Goal: Task Accomplishment & Management: Manage account settings

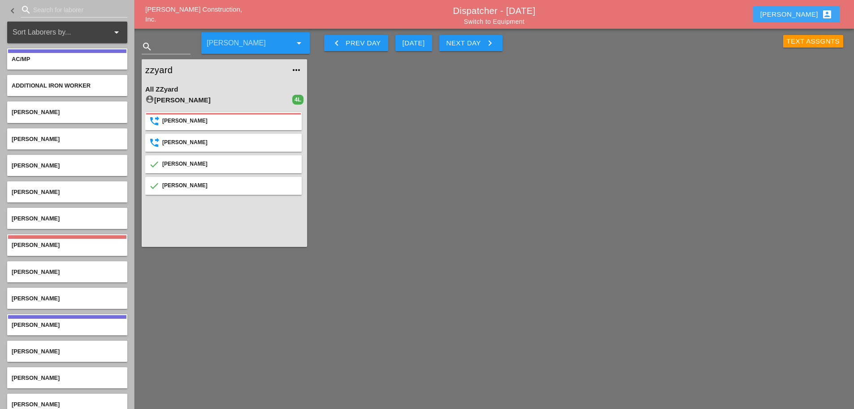
click at [809, 13] on div "Enrico account_box" at bounding box center [797, 14] width 72 height 11
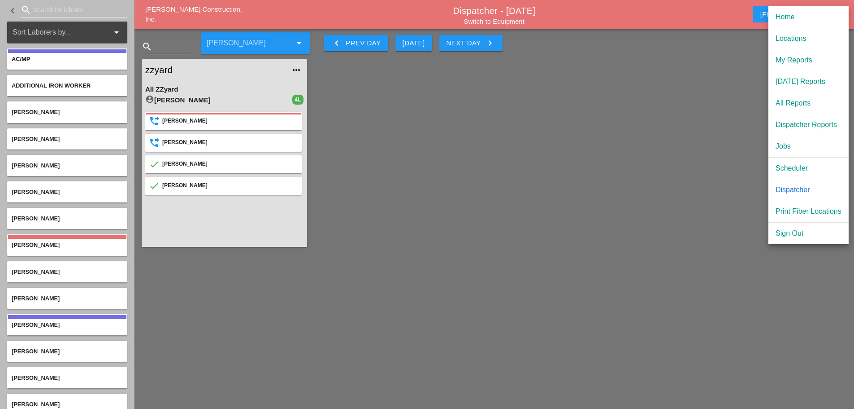
click at [804, 167] on div "Scheduler" at bounding box center [809, 168] width 66 height 11
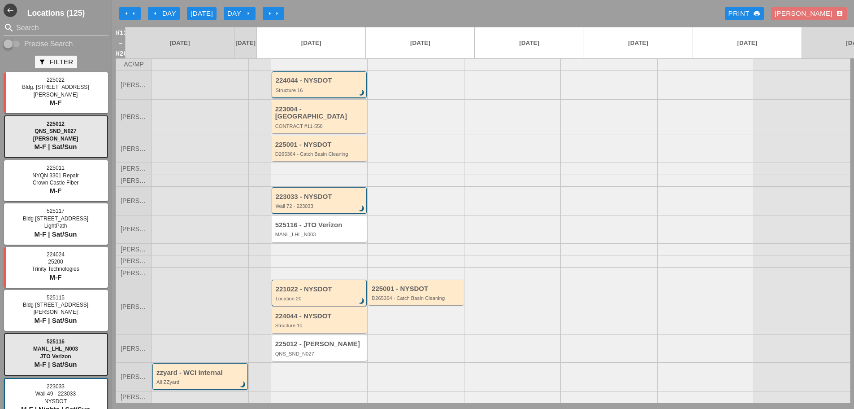
click at [328, 88] on div "Structure 16" at bounding box center [320, 89] width 89 height 5
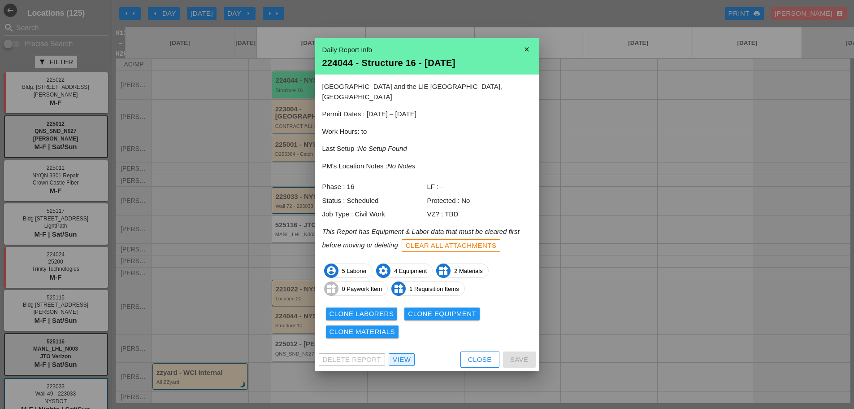
click at [407, 356] on div "View" at bounding box center [402, 359] width 18 height 10
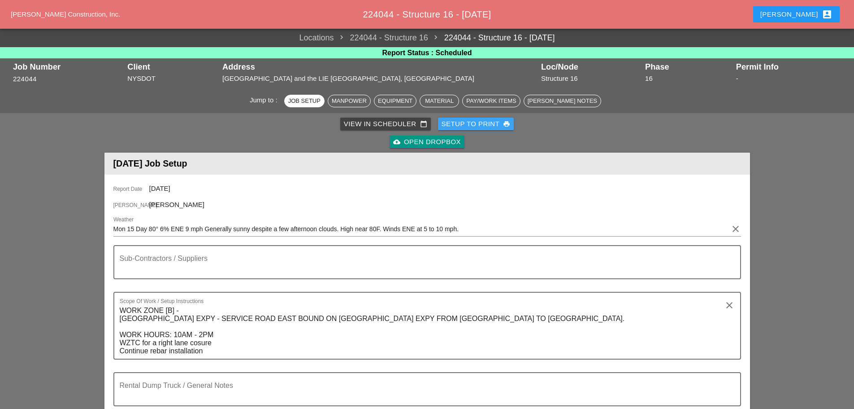
click at [474, 126] on div "Setup to Print print" at bounding box center [476, 124] width 69 height 10
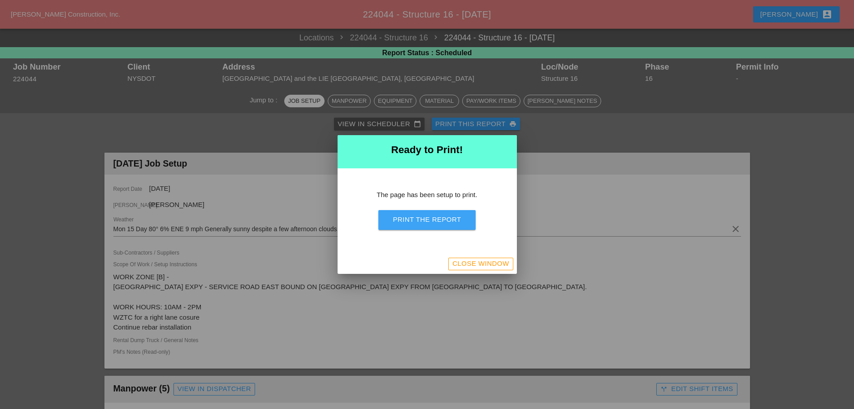
drag, startPoint x: 447, startPoint y: 216, endPoint x: 648, endPoint y: 351, distance: 242.0
click at [448, 216] on div "Print the Report" at bounding box center [427, 219] width 68 height 10
click at [505, 268] on div "Close Window" at bounding box center [480, 263] width 57 height 10
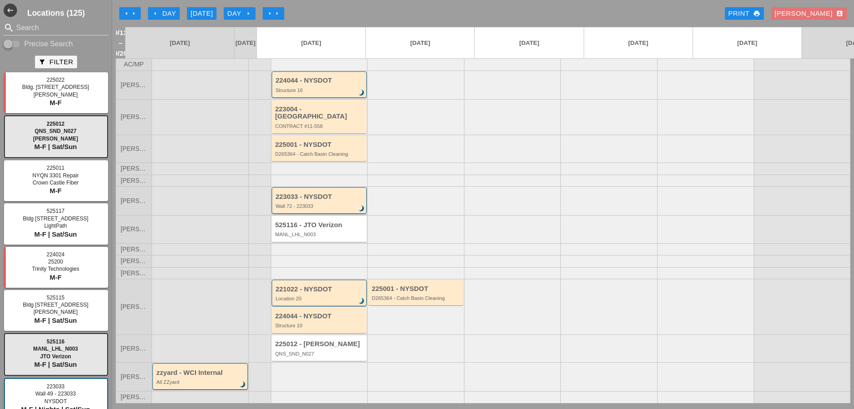
click at [313, 193] on div "223033 - NYSDOT" at bounding box center [320, 197] width 89 height 8
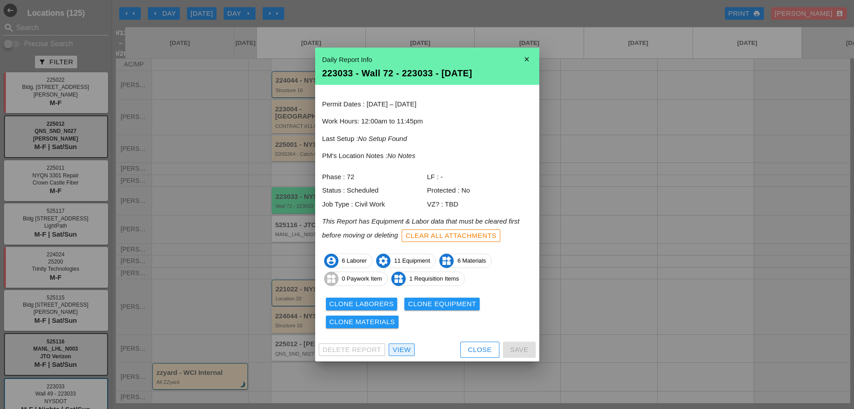
click at [400, 349] on div "View" at bounding box center [402, 349] width 18 height 10
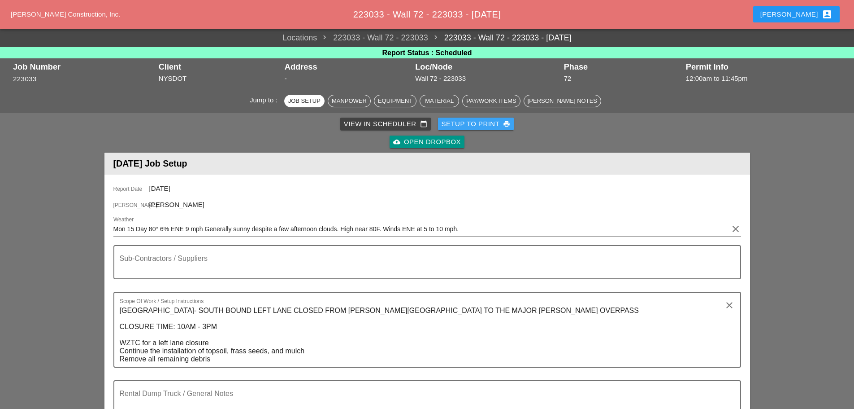
click at [463, 122] on div "Setup to Print print" at bounding box center [476, 124] width 69 height 10
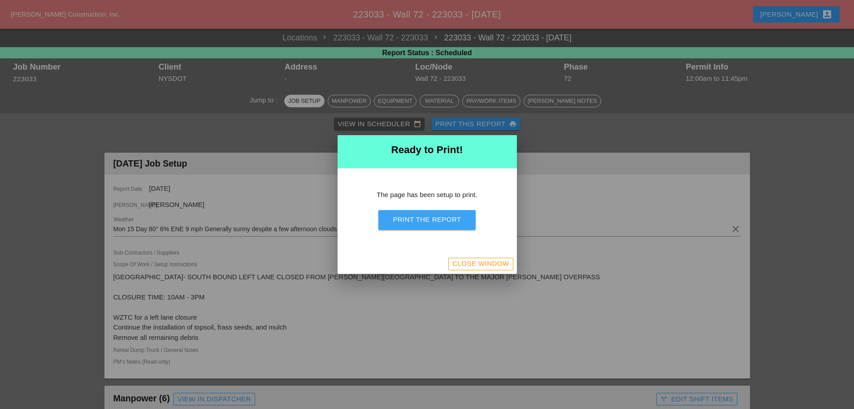
click at [458, 220] on div "Print the Report" at bounding box center [427, 219] width 68 height 10
drag, startPoint x: 466, startPoint y: 267, endPoint x: 351, endPoint y: 206, distance: 130.2
click at [467, 267] on div "Close Window" at bounding box center [480, 263] width 57 height 10
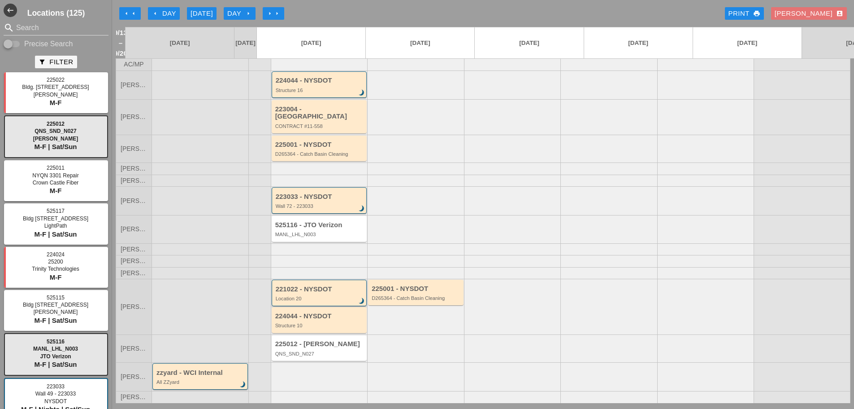
click at [325, 296] on div "Location 20" at bounding box center [320, 298] width 89 height 5
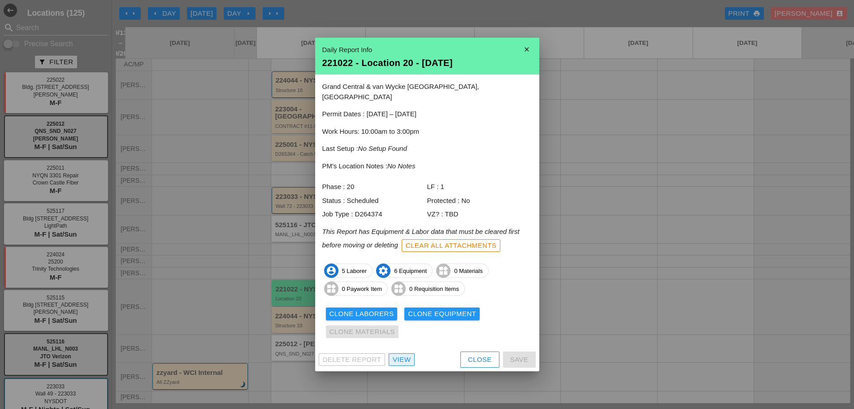
click at [397, 354] on div "View" at bounding box center [402, 359] width 18 height 10
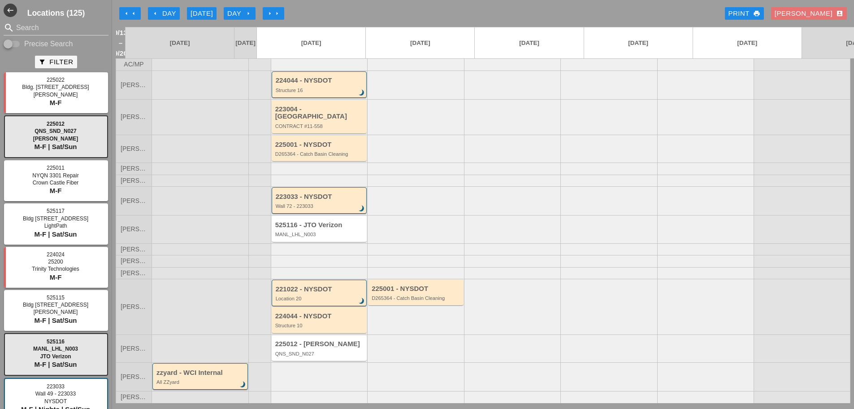
scroll to position [0, 0]
click at [328, 322] on div "Structure 10" at bounding box center [320, 324] width 90 height 5
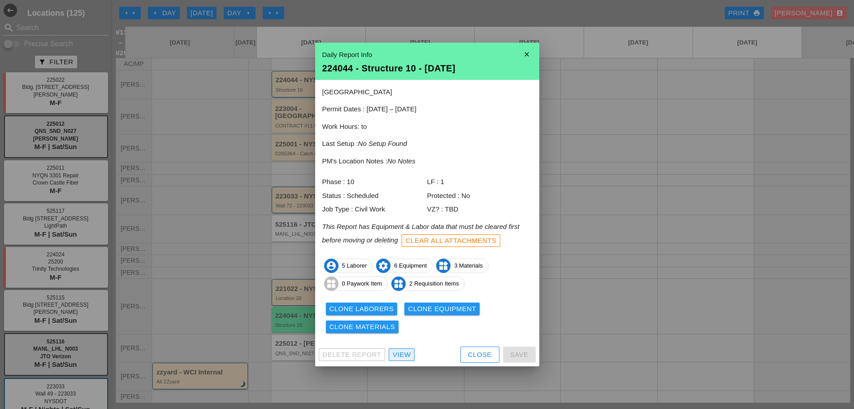
click at [407, 357] on div "View" at bounding box center [402, 354] width 18 height 10
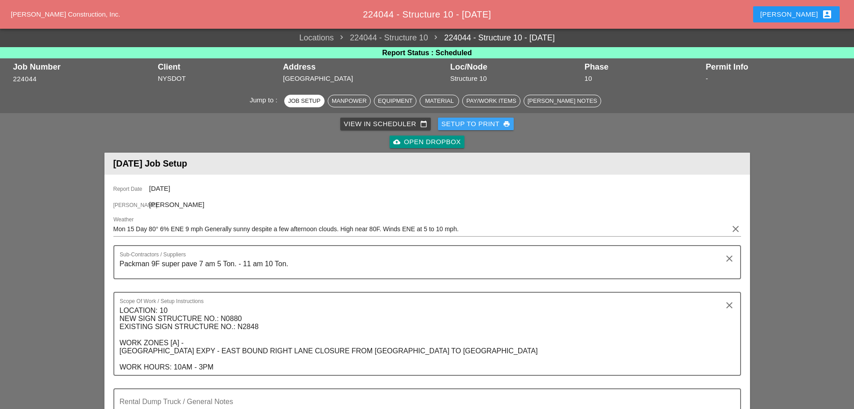
click at [461, 125] on div "Setup to Print print" at bounding box center [476, 124] width 69 height 10
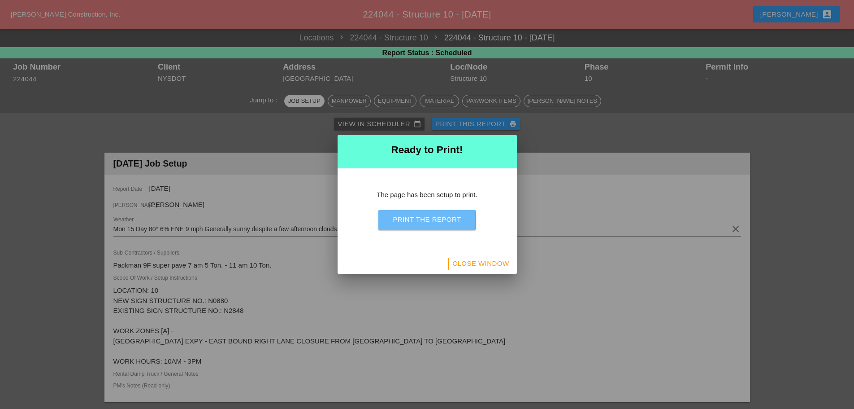
click at [452, 218] on div "Print the Report" at bounding box center [427, 219] width 68 height 10
drag, startPoint x: 478, startPoint y: 263, endPoint x: 326, endPoint y: 176, distance: 175.2
click at [478, 262] on div "Close Window" at bounding box center [480, 263] width 57 height 10
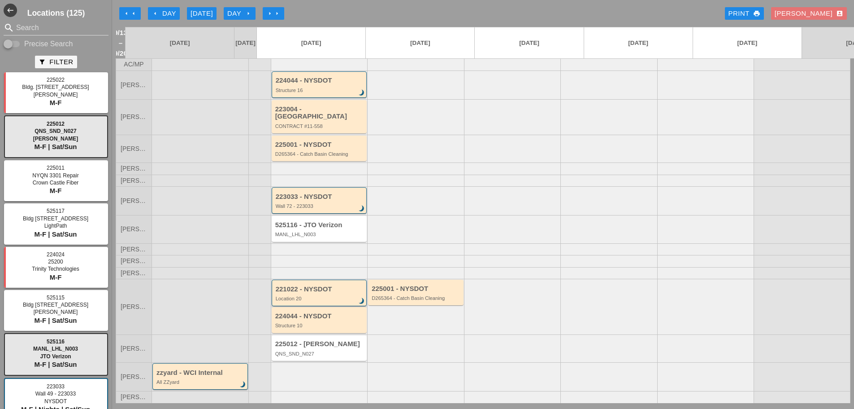
click at [316, 296] on div "Location 20" at bounding box center [320, 298] width 89 height 5
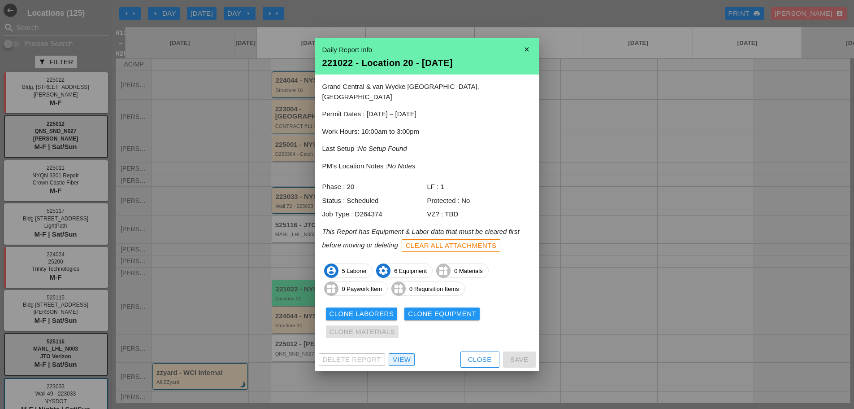
click at [394, 360] on link "View" at bounding box center [402, 359] width 26 height 13
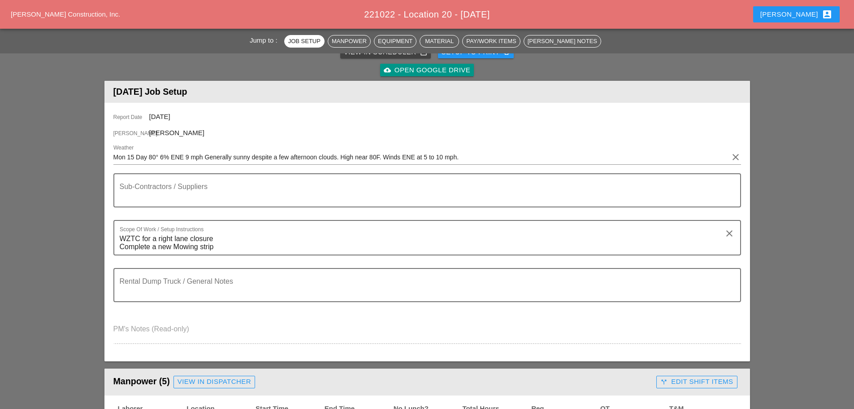
scroll to position [45, 0]
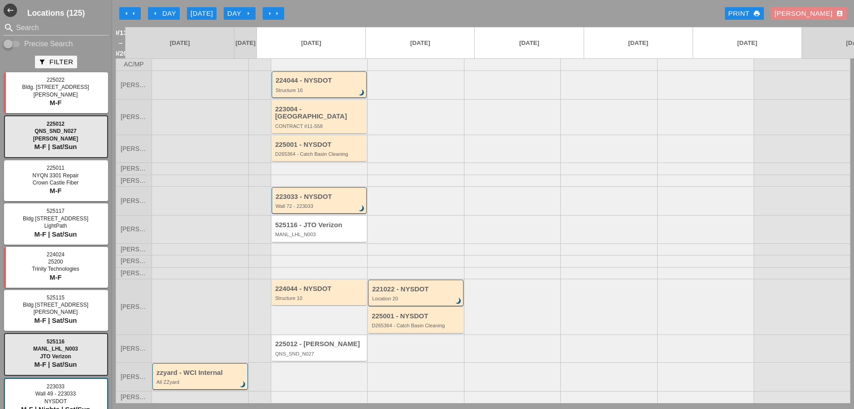
click at [815, 12] on div "Enrico account_box" at bounding box center [809, 14] width 69 height 10
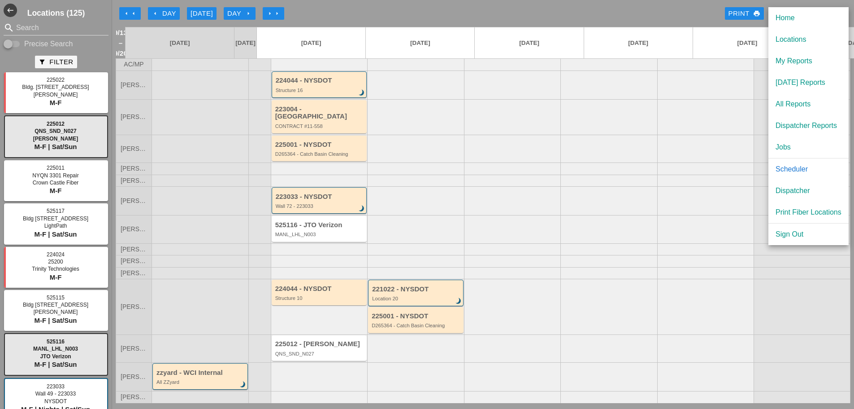
click at [789, 191] on div "Dispatcher" at bounding box center [809, 190] width 66 height 11
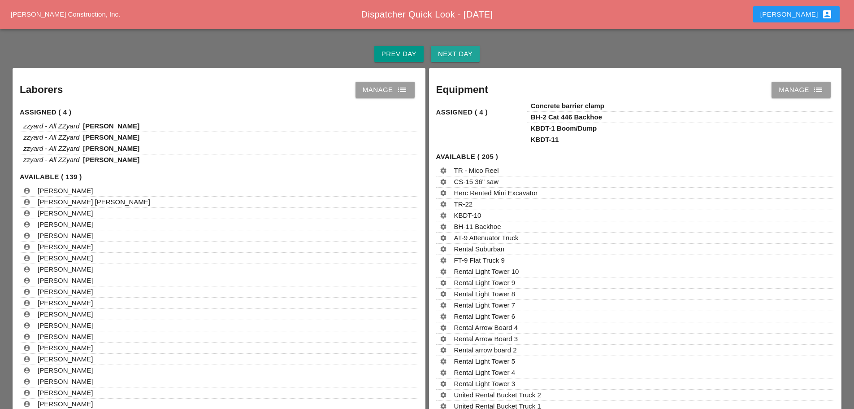
click at [448, 58] on div "Next Day" at bounding box center [455, 54] width 35 height 10
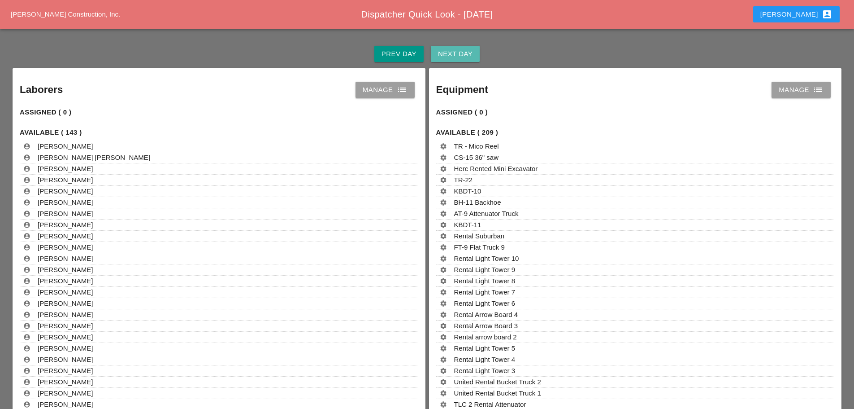
click at [448, 58] on div "Next Day" at bounding box center [455, 54] width 35 height 10
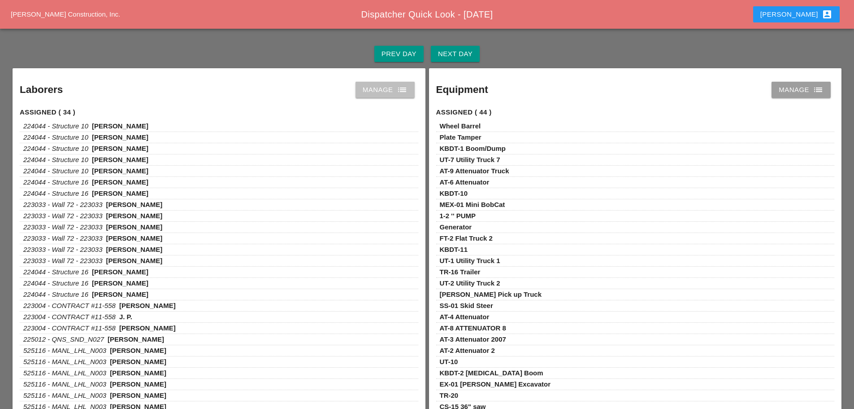
click at [400, 91] on icon "list" at bounding box center [402, 89] width 11 height 11
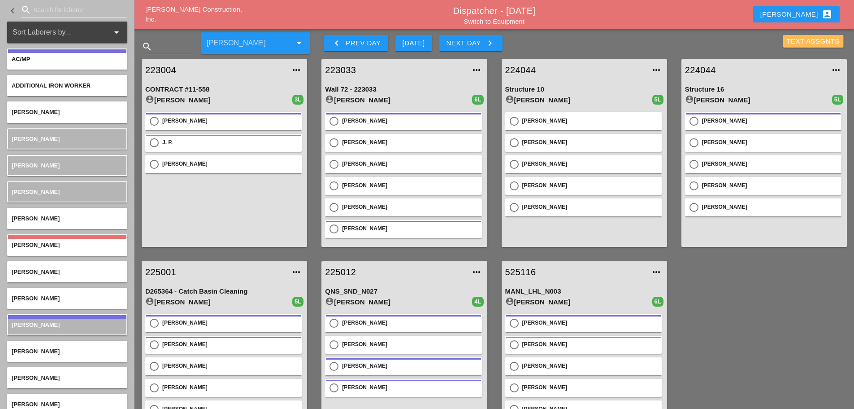
click at [790, 37] on div "Text Assgnts" at bounding box center [813, 41] width 53 height 10
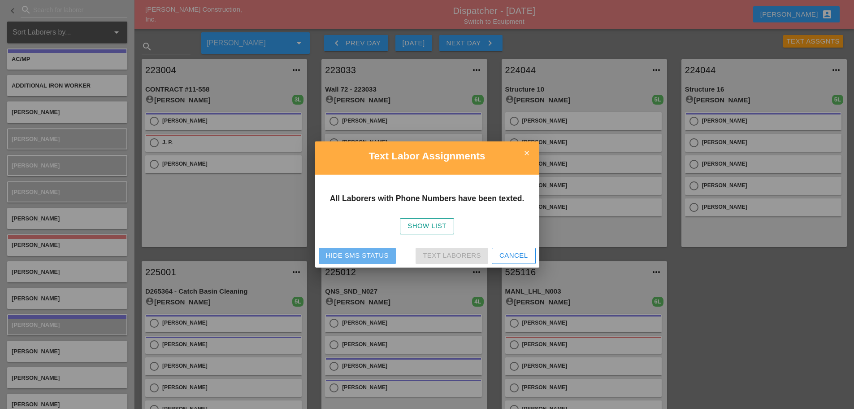
click at [360, 254] on div "Hide SMS Status" at bounding box center [357, 255] width 63 height 10
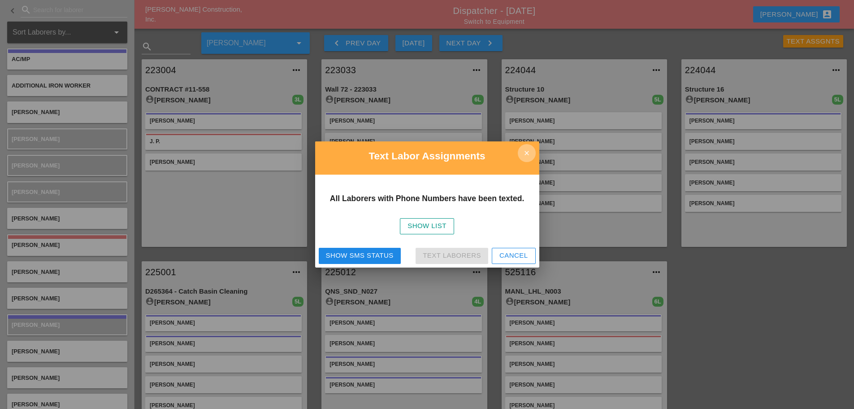
click at [529, 152] on icon "close" at bounding box center [527, 153] width 18 height 18
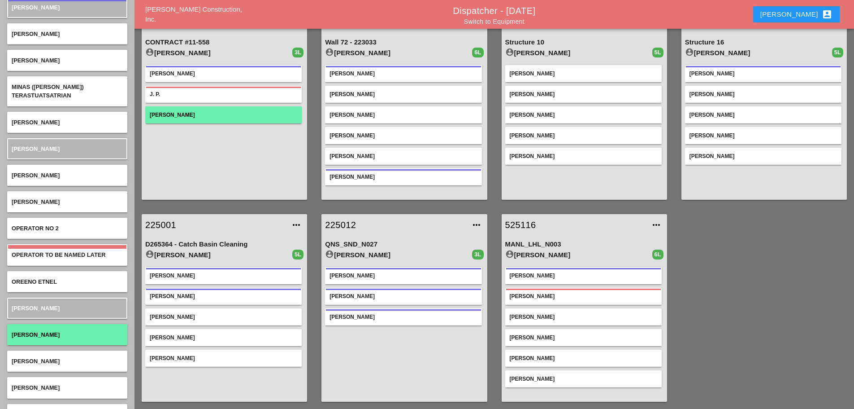
scroll to position [2635, 0]
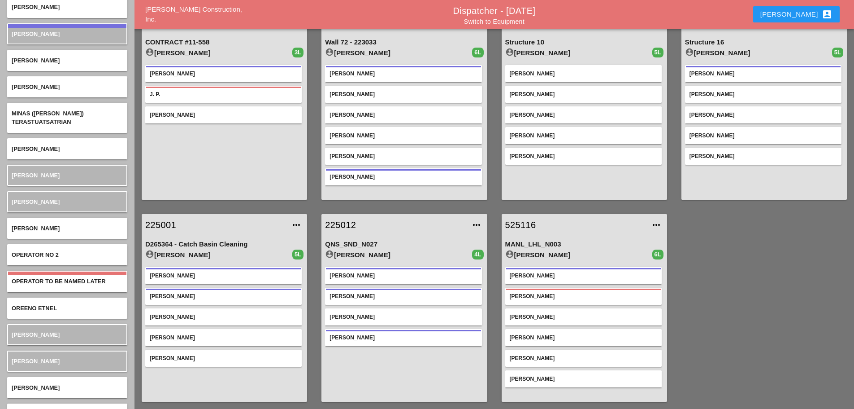
click at [509, 20] on link "Switch to Equipment" at bounding box center [494, 21] width 61 height 7
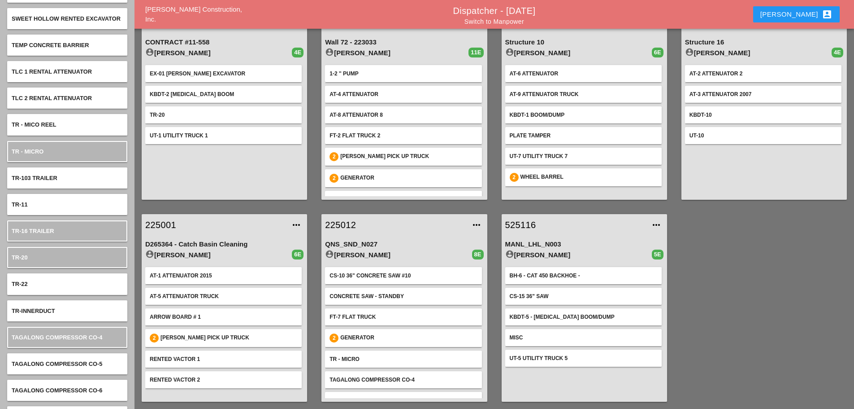
scroll to position [4684, 0]
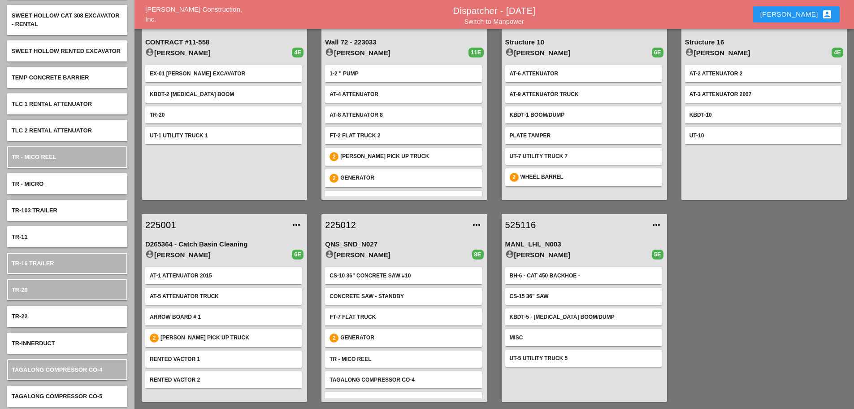
click at [493, 21] on link "Switch to Manpower" at bounding box center [495, 21] width 60 height 7
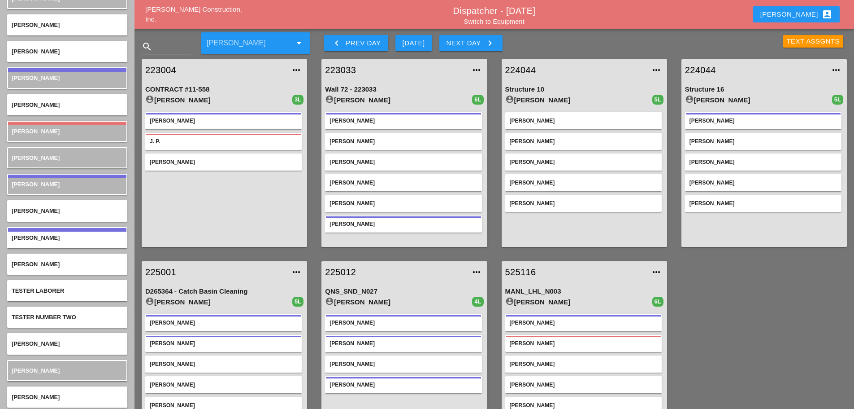
click at [489, 21] on link "Switch to Equipment" at bounding box center [494, 21] width 61 height 7
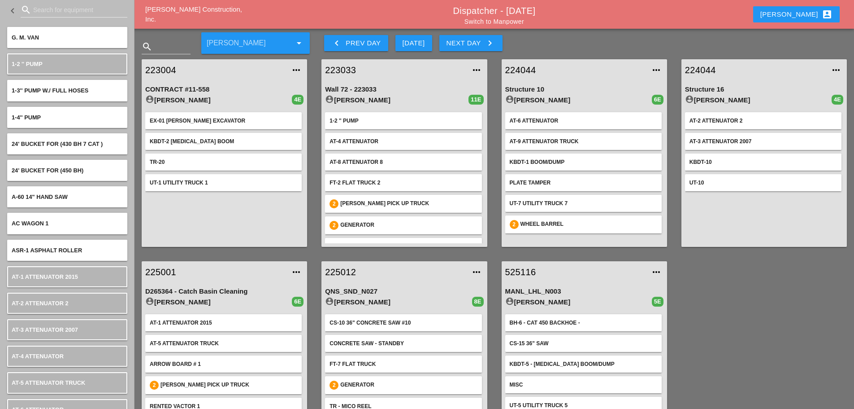
click at [503, 21] on link "Switch to Manpower" at bounding box center [495, 21] width 60 height 7
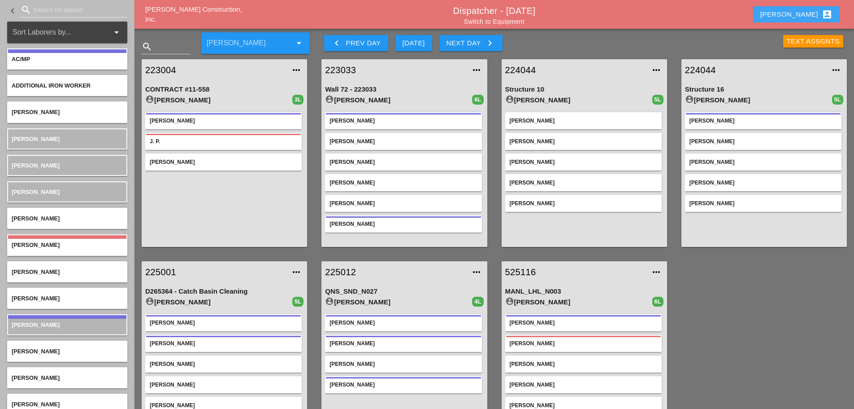
click at [802, 13] on div "Enrico account_box" at bounding box center [797, 14] width 72 height 11
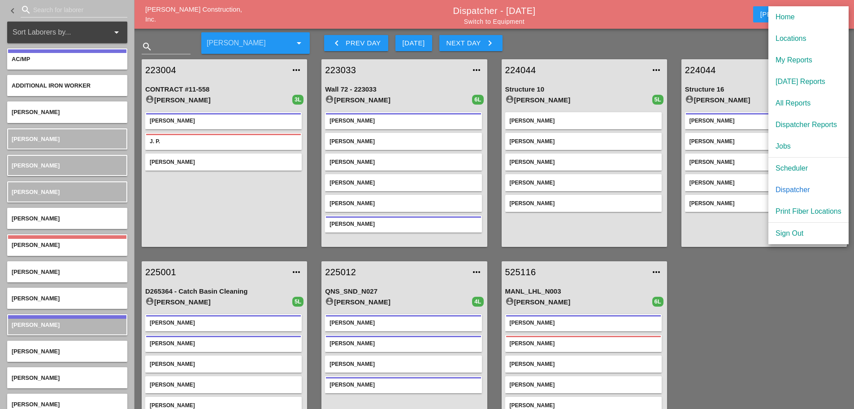
click at [801, 165] on div "Scheduler" at bounding box center [809, 168] width 66 height 11
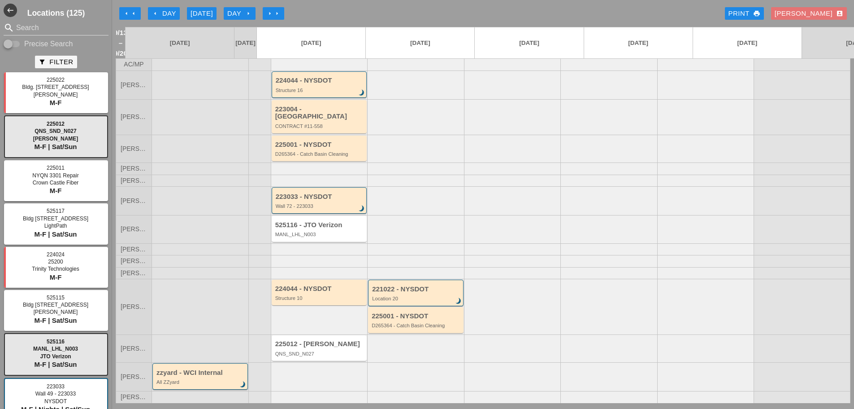
click at [49, 28] on input "Search" at bounding box center [56, 28] width 80 height 14
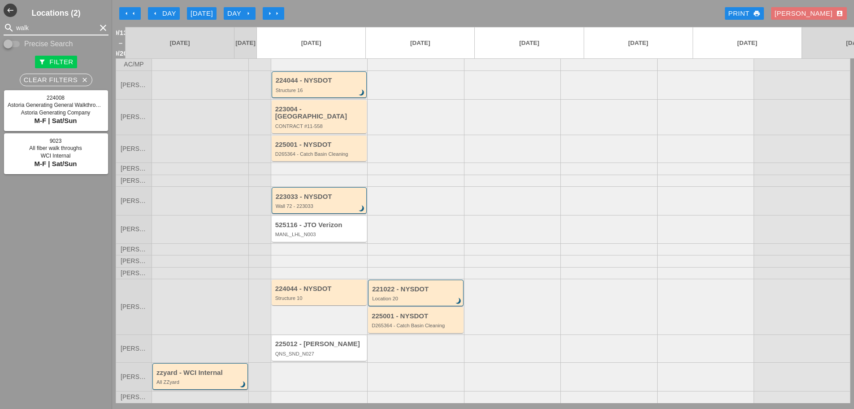
type input "walk"
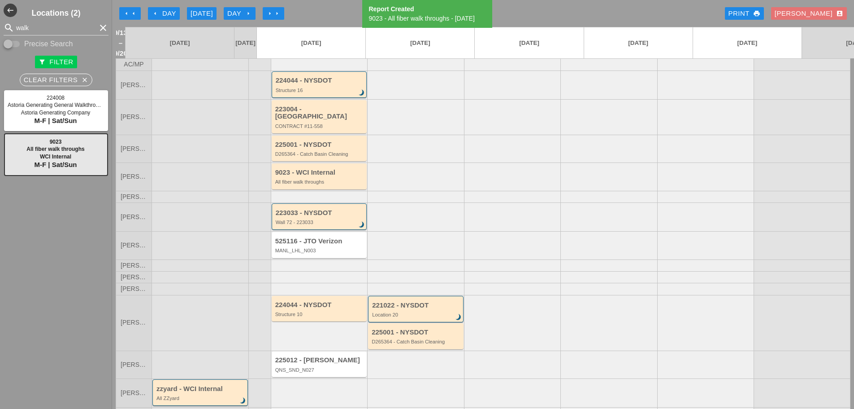
click at [100, 26] on icon "clear" at bounding box center [103, 27] width 11 height 11
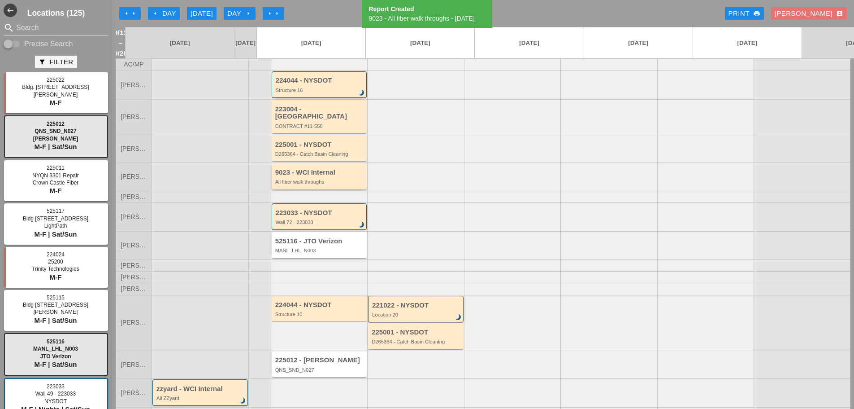
click at [325, 169] on div "9023 - WCI Internal" at bounding box center [320, 173] width 90 height 8
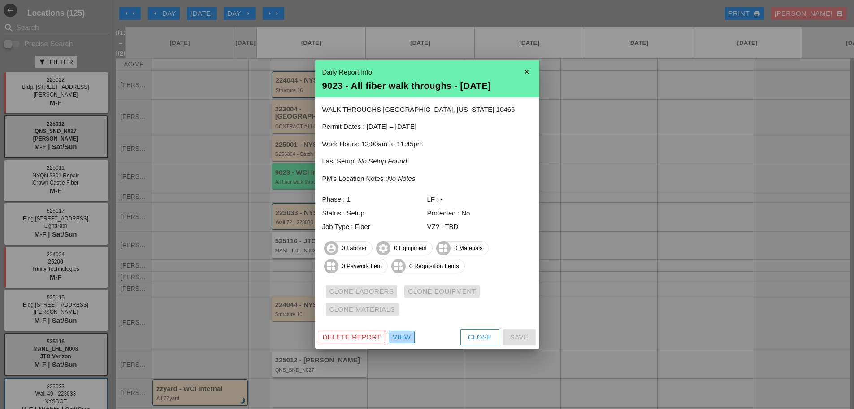
click at [405, 339] on div "View" at bounding box center [402, 337] width 18 height 10
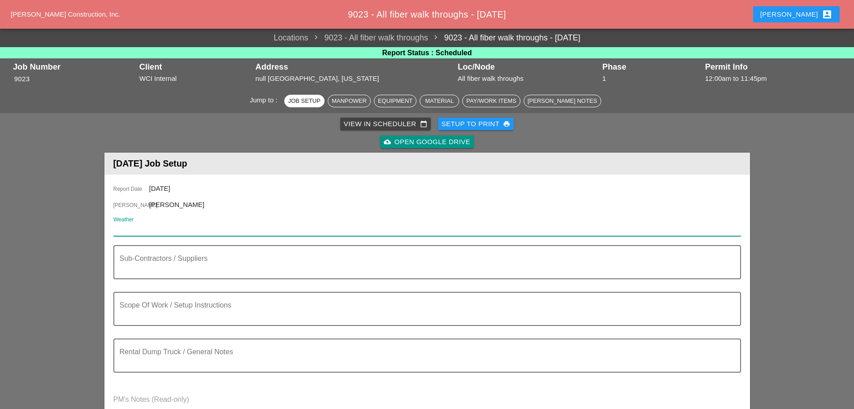
paste input "Mon 15 Day 78"
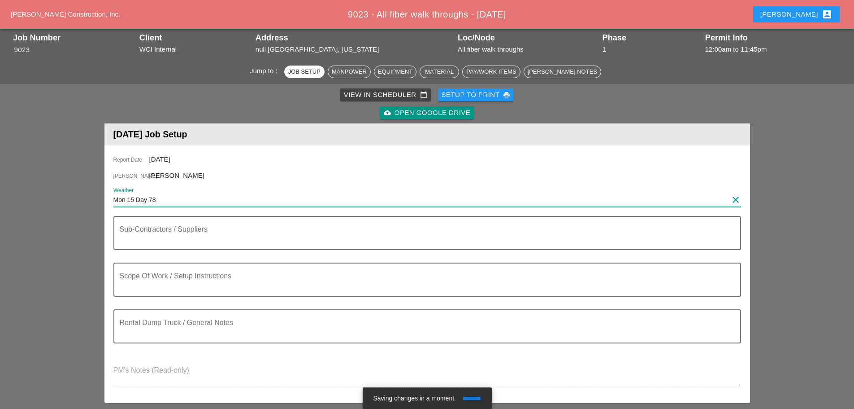
scroll to position [45, 0]
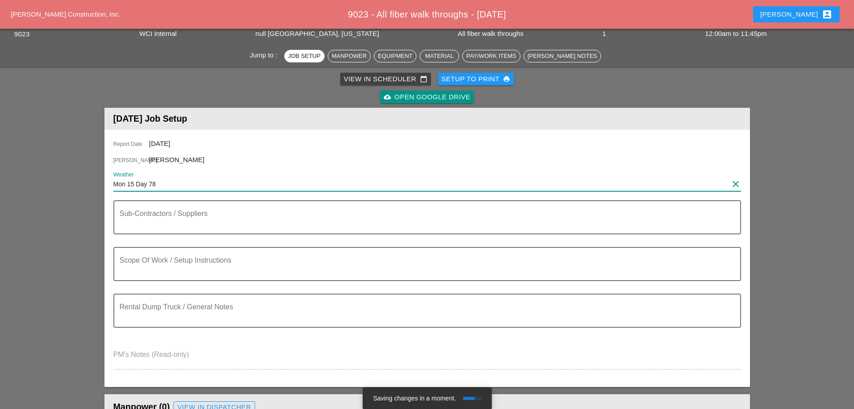
type input "Mon 15 Day 78"
click at [174, 263] on textarea "Scope Of Work / Setup Instructions" at bounding box center [424, 269] width 608 height 22
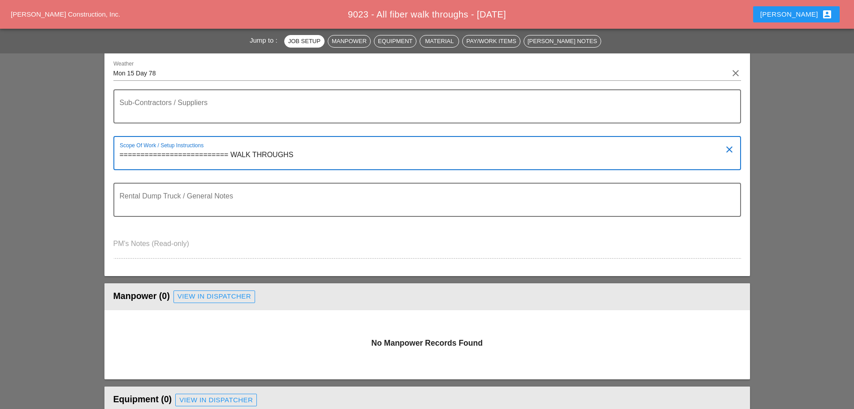
scroll to position [179, 0]
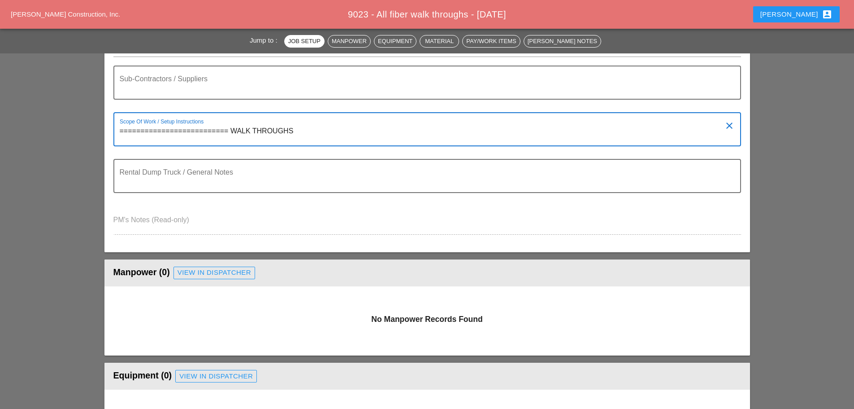
type textarea "========================== WALK THROUGHS"
click at [241, 270] on div "View in Dispatcher" at bounding box center [215, 272] width 74 height 10
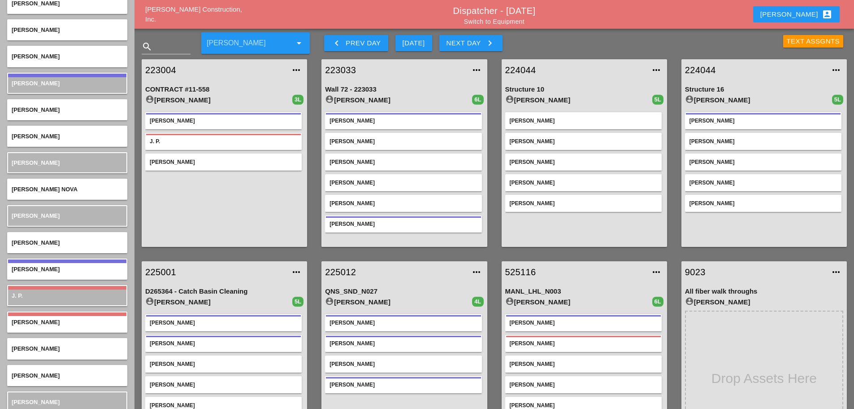
scroll to position [1461, 0]
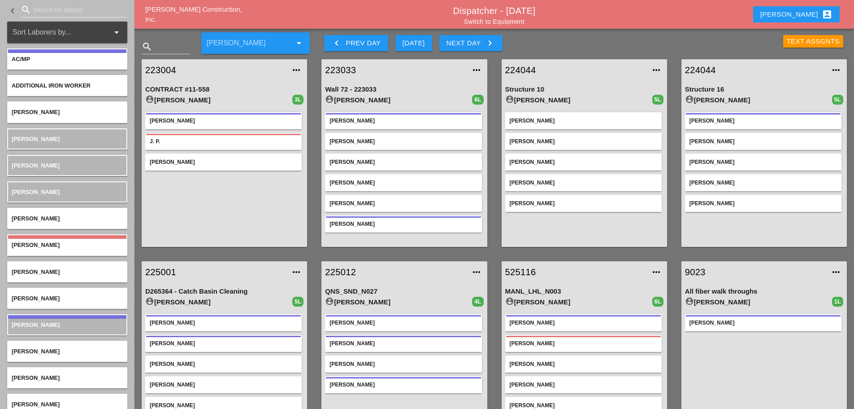
click at [510, 23] on link "Switch to Equipment" at bounding box center [494, 21] width 61 height 7
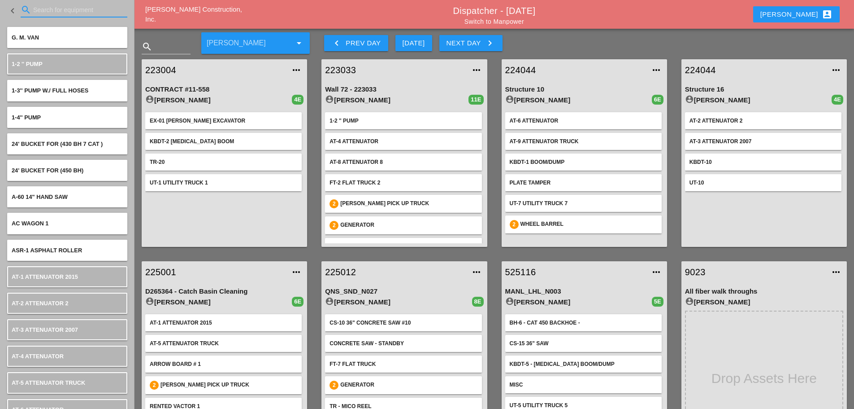
click at [36, 11] on input "Search for equipment" at bounding box center [74, 10] width 82 height 14
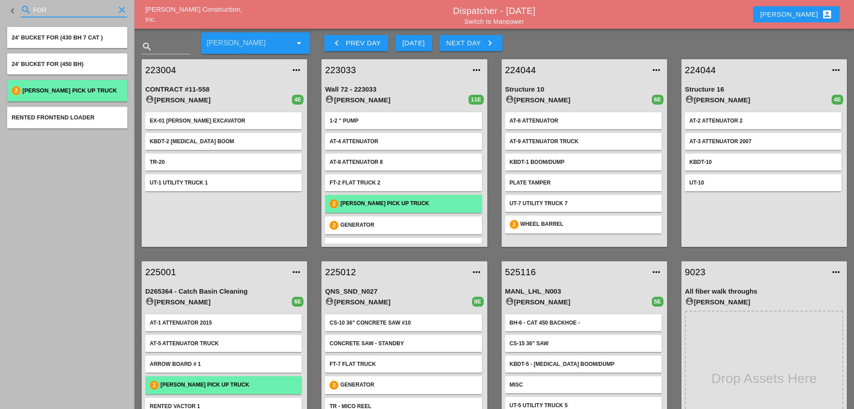
type input "FOR"
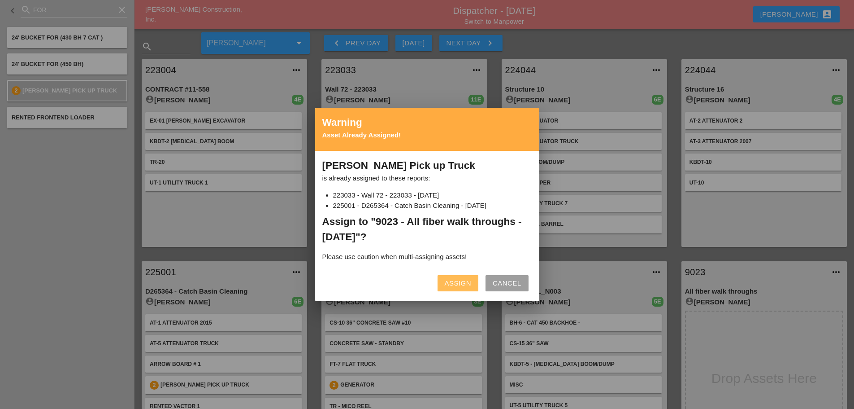
click at [466, 283] on div "Assign" at bounding box center [458, 283] width 26 height 10
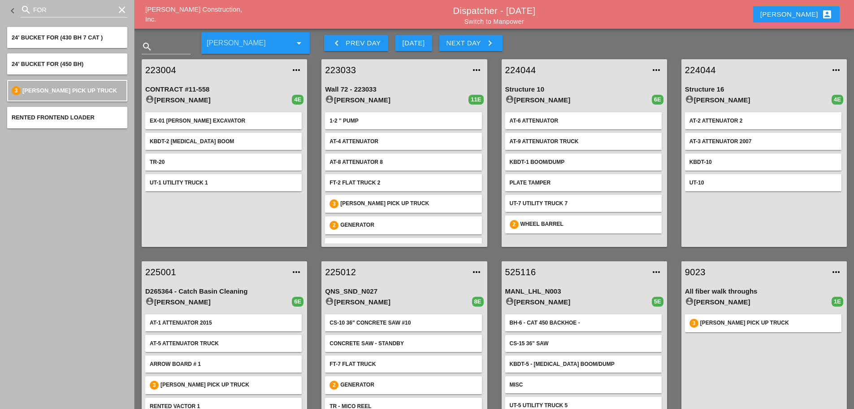
click at [696, 268] on link "9023" at bounding box center [755, 271] width 140 height 13
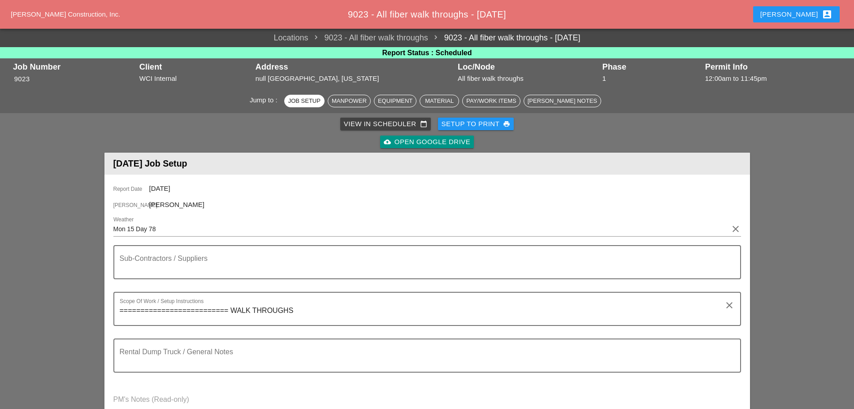
scroll to position [224, 0]
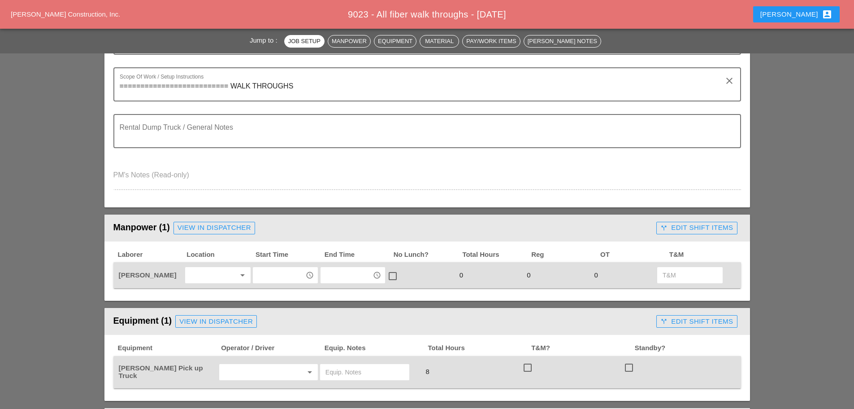
click at [224, 277] on div at bounding box center [212, 275] width 48 height 14
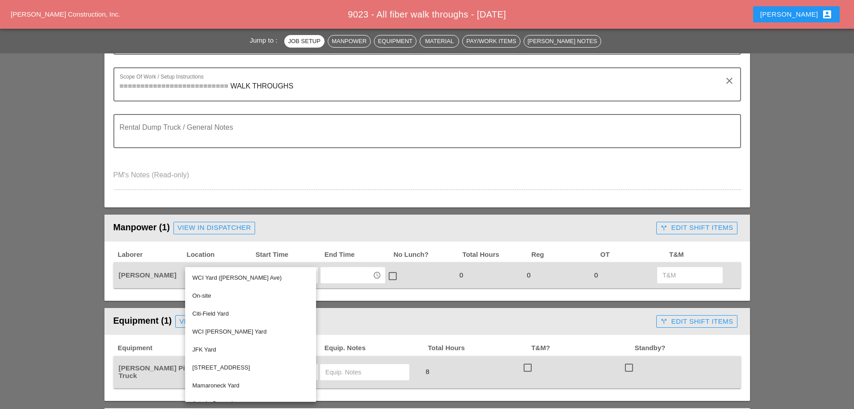
click at [205, 293] on div "On-site" at bounding box center [250, 295] width 117 height 11
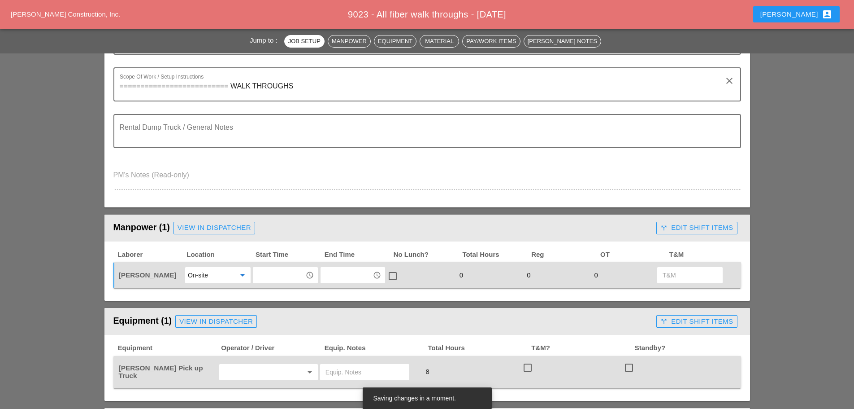
click at [238, 372] on input "text" at bounding box center [256, 372] width 68 height 14
drag, startPoint x: 241, startPoint y: 396, endPoint x: 257, endPoint y: 371, distance: 29.4
click at [244, 391] on div "[PERSON_NAME]" at bounding box center [268, 391] width 84 height 18
type input "[PERSON_NAME]"
click at [278, 273] on input "text" at bounding box center [279, 275] width 47 height 14
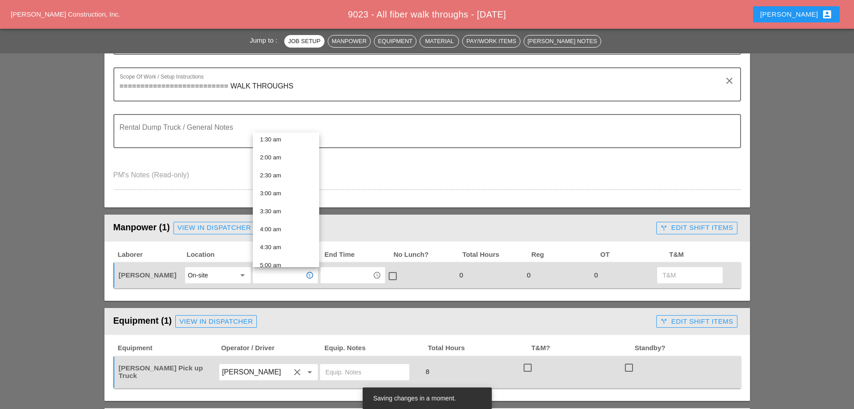
scroll to position [179, 0]
click at [279, 213] on div "7:00 am" at bounding box center [286, 214] width 52 height 11
type input "7:00 am"
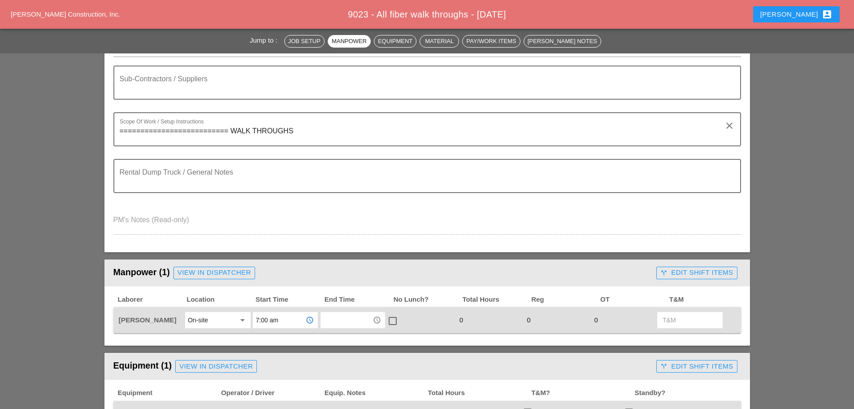
scroll to position [0, 0]
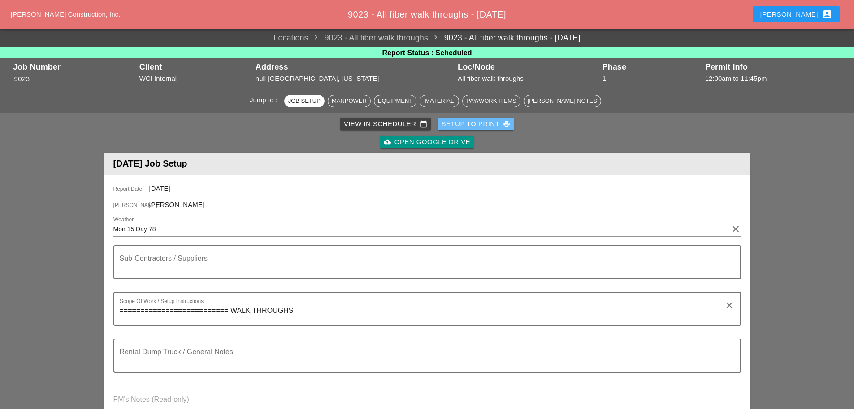
click at [457, 123] on div "Setup to Print print" at bounding box center [476, 124] width 69 height 10
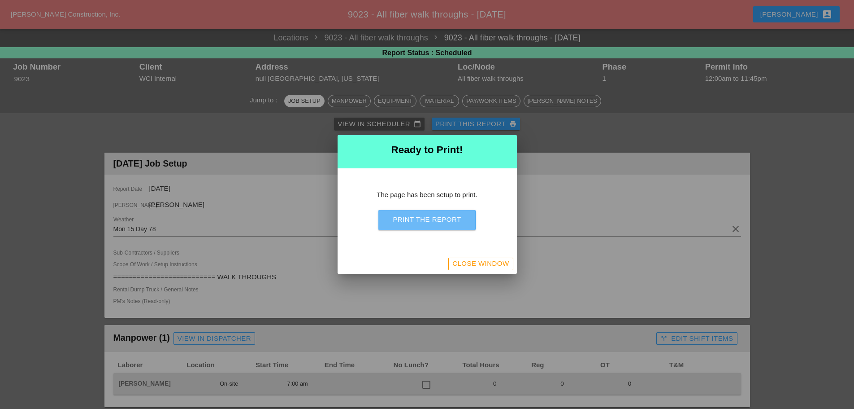
click at [459, 224] on div "Print the Report" at bounding box center [427, 219] width 68 height 10
click at [507, 267] on div "Close Window" at bounding box center [480, 263] width 57 height 10
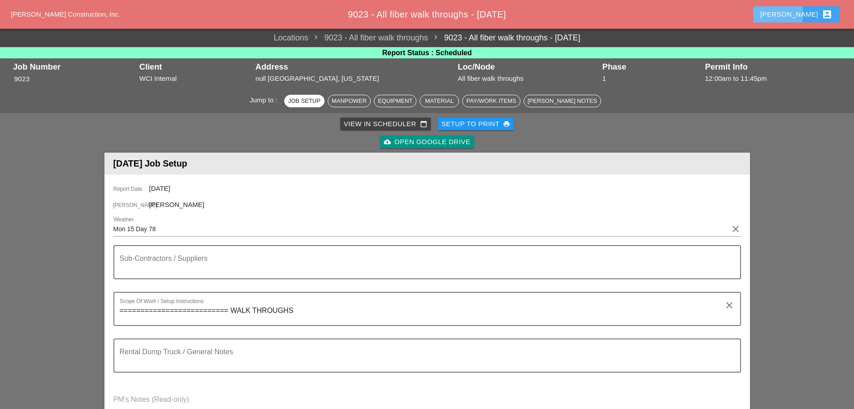
click at [810, 14] on div "[PERSON_NAME] account_box" at bounding box center [797, 14] width 72 height 11
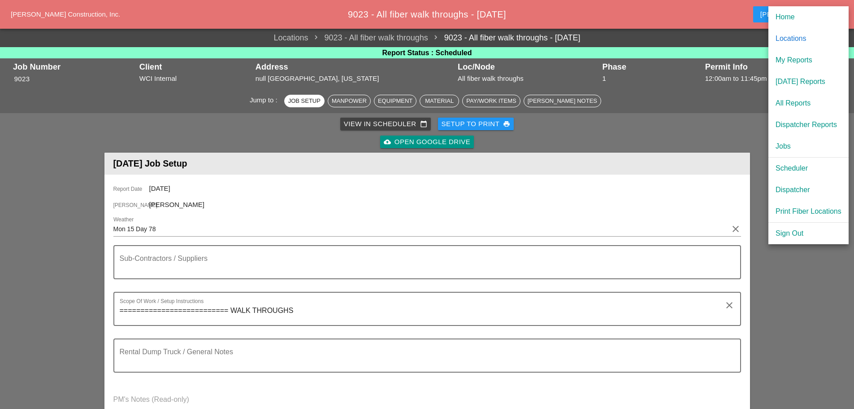
click at [798, 188] on div "Dispatcher" at bounding box center [809, 189] width 66 height 11
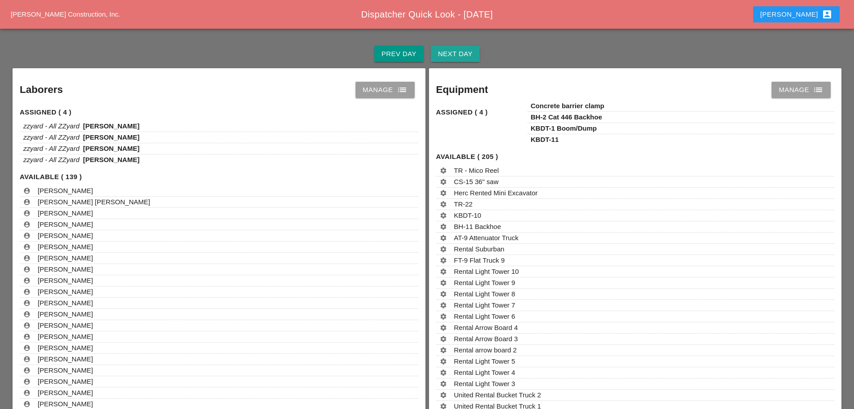
click at [471, 56] on div "Next Day" at bounding box center [455, 54] width 35 height 10
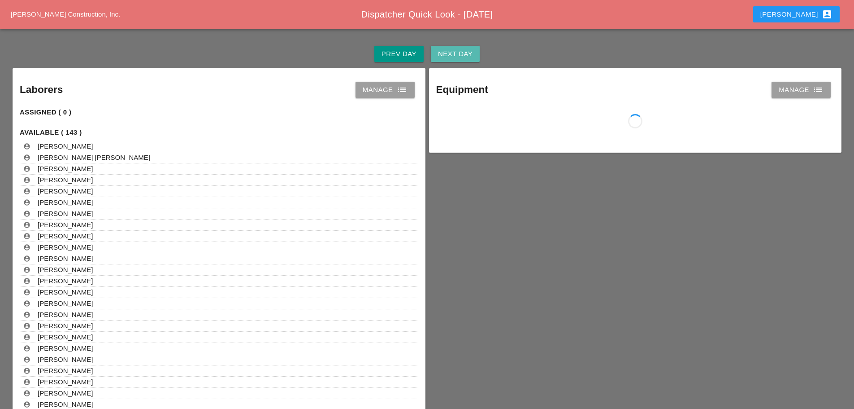
click at [470, 56] on div "Next Day" at bounding box center [455, 54] width 35 height 10
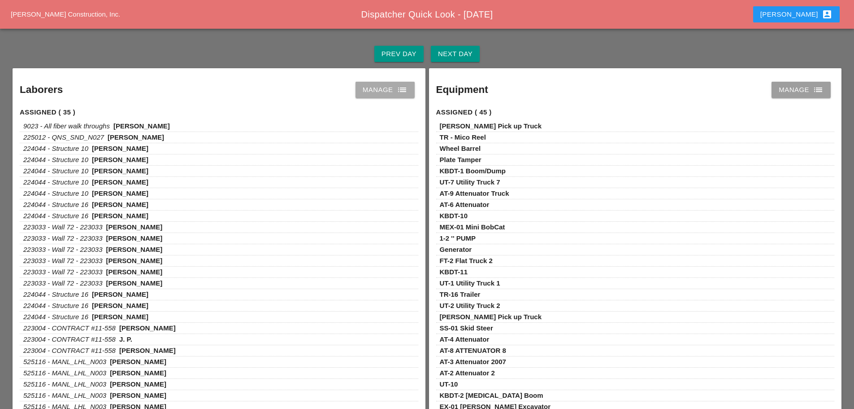
click at [400, 86] on icon "list" at bounding box center [402, 89] width 11 height 11
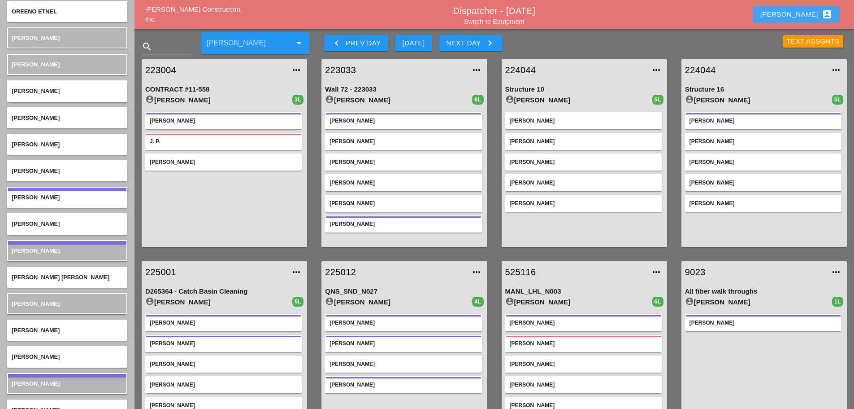
click at [804, 15] on div "[PERSON_NAME] account_box" at bounding box center [797, 14] width 72 height 11
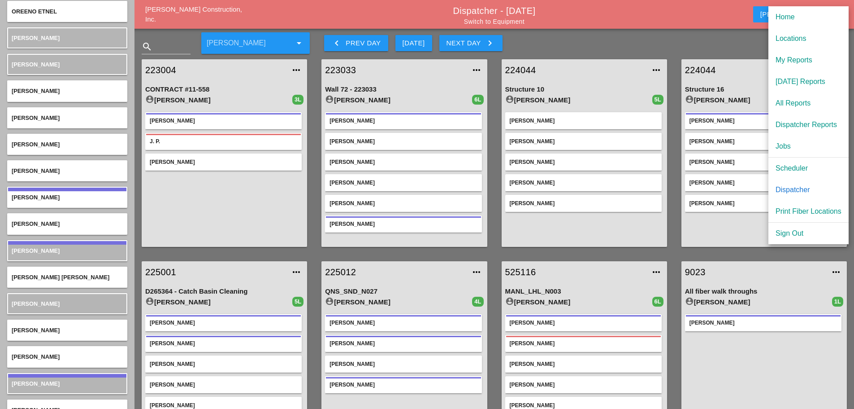
click at [791, 169] on div "Scheduler" at bounding box center [809, 168] width 66 height 11
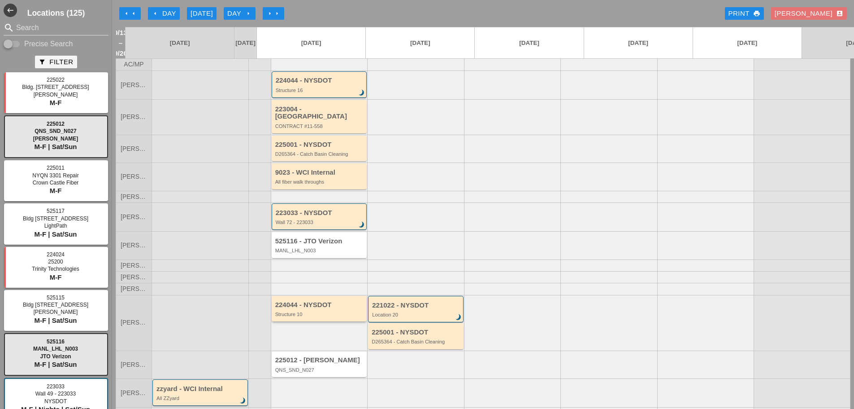
click at [320, 302] on div "224044 - NYSDOT Structure 10" at bounding box center [320, 309] width 90 height 16
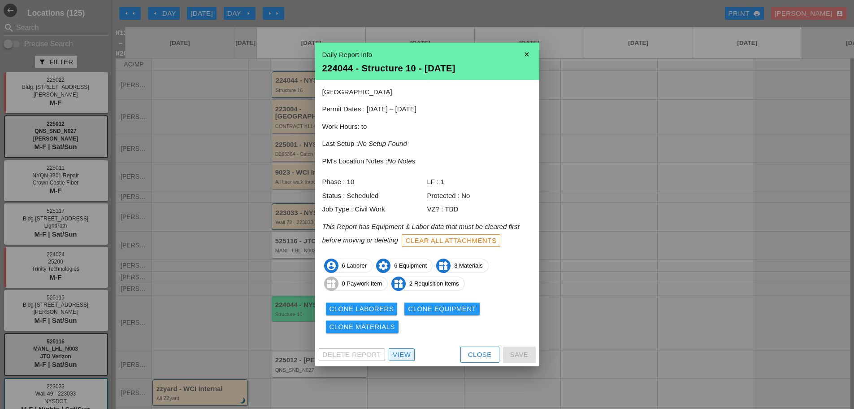
click at [404, 352] on div "View" at bounding box center [402, 354] width 18 height 10
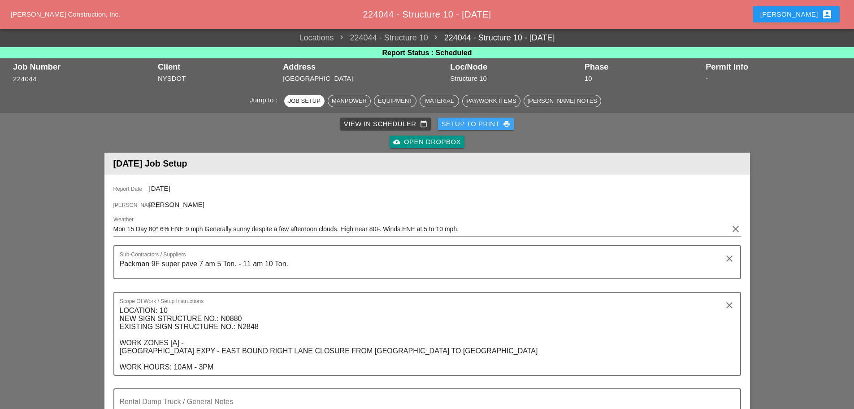
click at [480, 122] on div "Setup to Print print" at bounding box center [476, 124] width 69 height 10
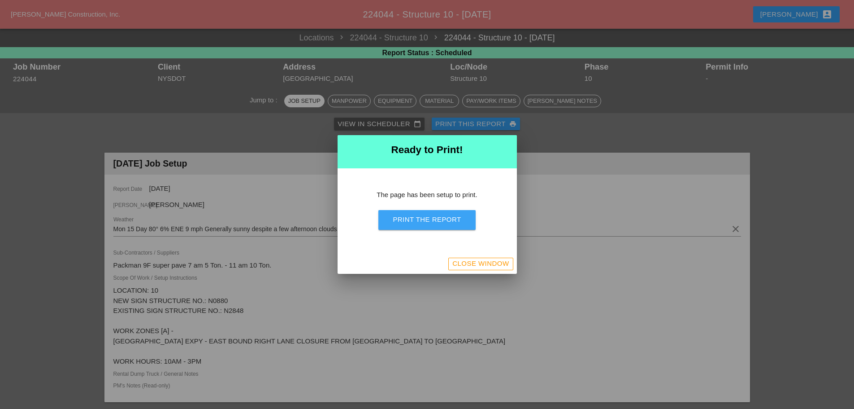
drag, startPoint x: 431, startPoint y: 219, endPoint x: 665, endPoint y: 346, distance: 266.1
click at [432, 219] on div "Print the Report" at bounding box center [427, 219] width 68 height 10
click at [479, 270] on button "Close Window" at bounding box center [480, 263] width 65 height 13
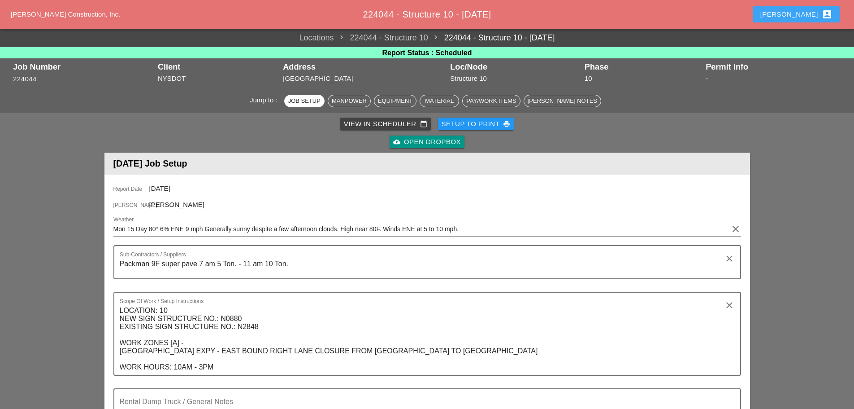
click at [803, 14] on div "[PERSON_NAME] account_box" at bounding box center [797, 14] width 72 height 11
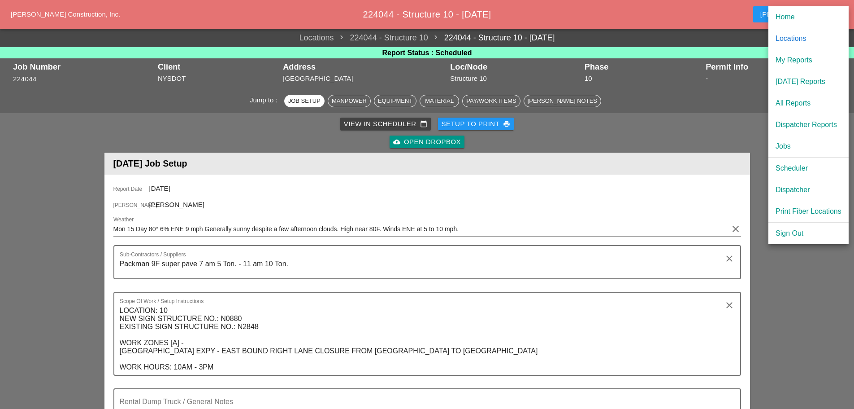
click at [785, 81] on div "[DATE] Reports" at bounding box center [809, 81] width 66 height 11
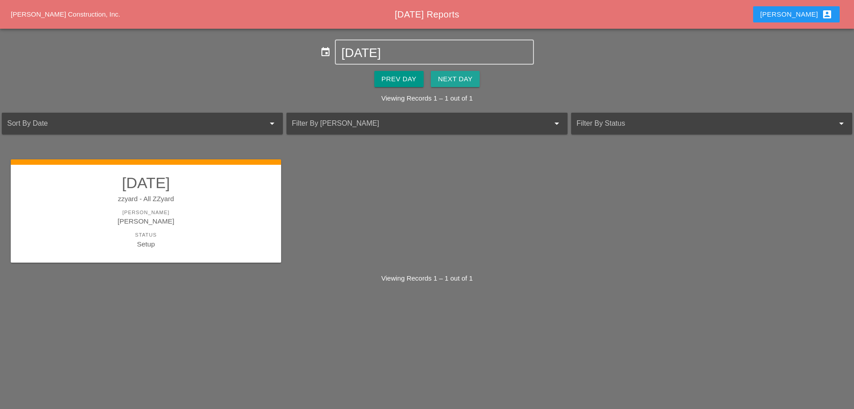
click at [467, 81] on div "Next Day" at bounding box center [455, 79] width 35 height 10
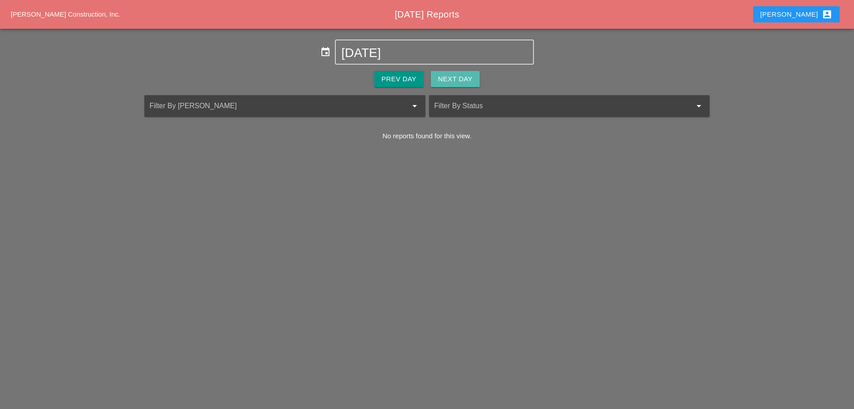
click at [467, 80] on div "Next Day" at bounding box center [455, 79] width 35 height 10
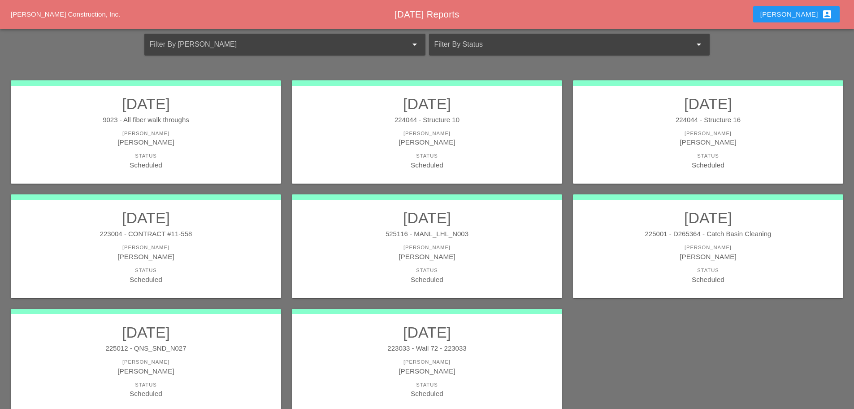
scroll to position [121, 0]
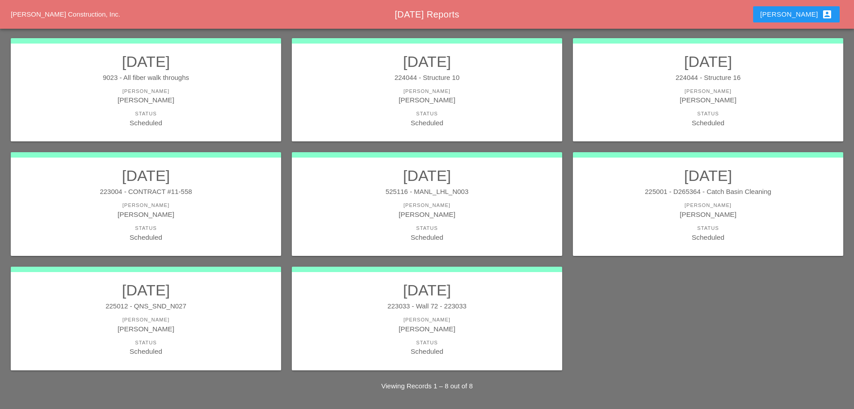
click at [202, 340] on div "Status" at bounding box center [146, 343] width 252 height 8
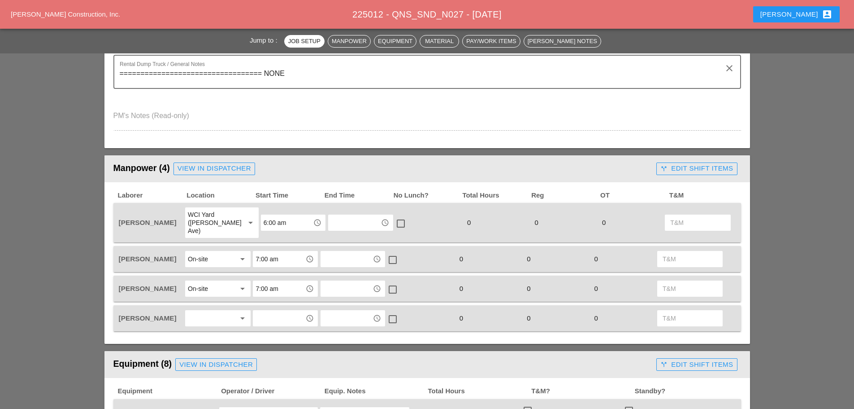
scroll to position [404, 0]
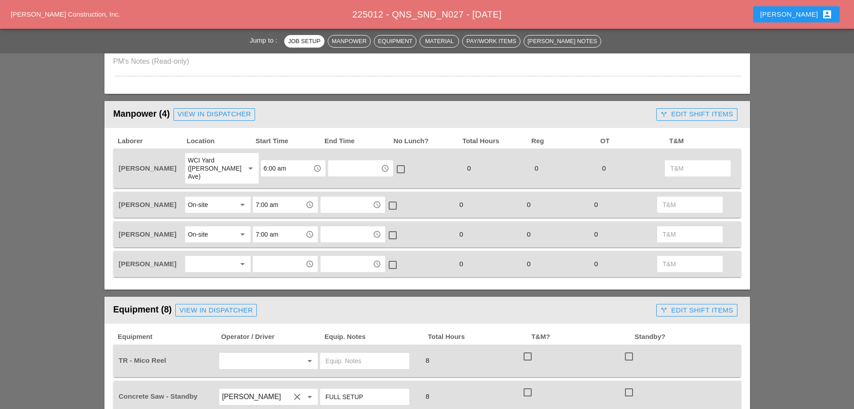
click at [201, 257] on div at bounding box center [212, 264] width 48 height 14
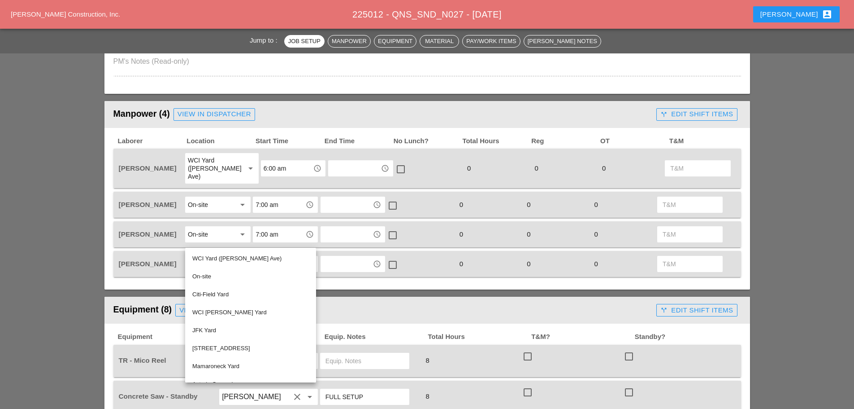
click at [202, 254] on div "WCI Yard ([PERSON_NAME] Ave)" at bounding box center [250, 258] width 117 height 11
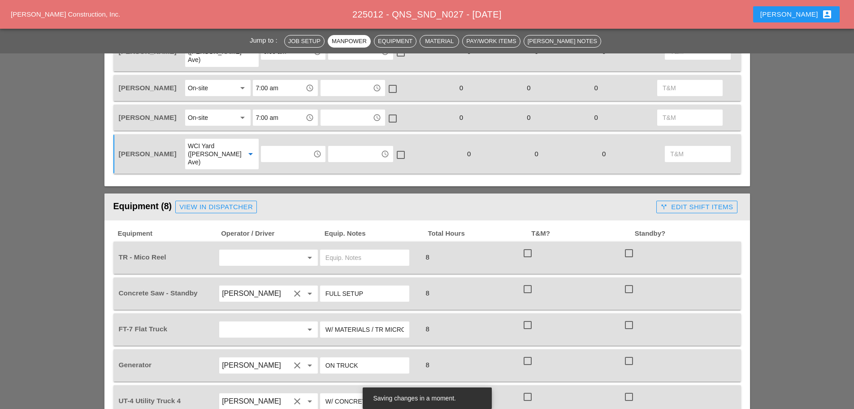
scroll to position [538, 0]
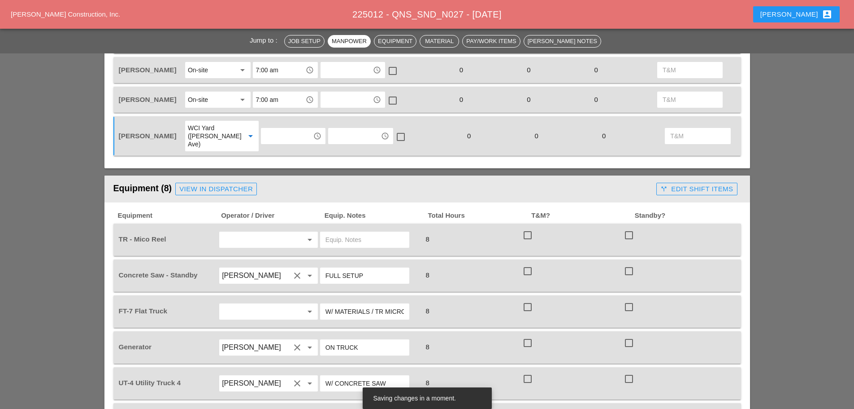
click at [237, 232] on input "text" at bounding box center [256, 239] width 68 height 14
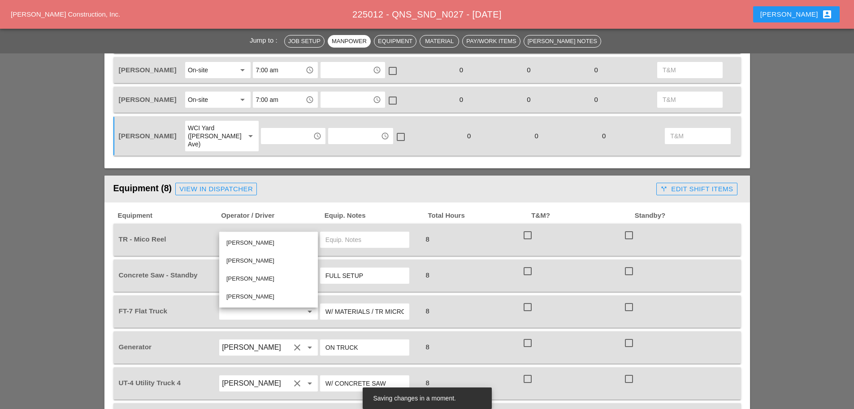
drag, startPoint x: 241, startPoint y: 238, endPoint x: 257, endPoint y: 233, distance: 16.3
click at [242, 238] on div "[PERSON_NAME]" at bounding box center [268, 242] width 84 height 11
type input "[PERSON_NAME]"
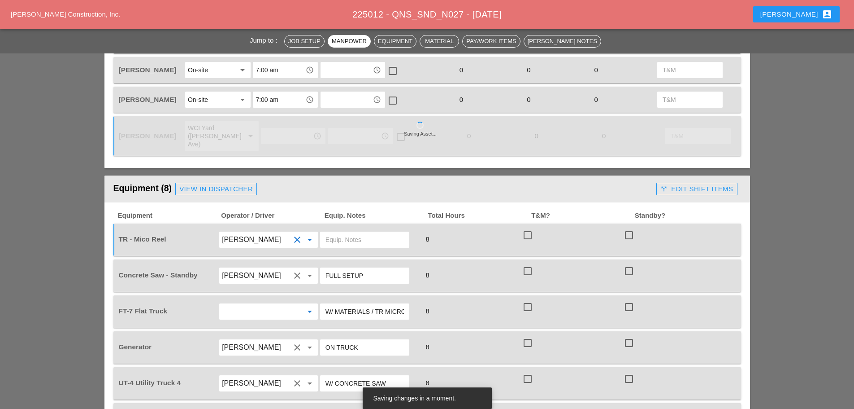
click at [274, 304] on input "text" at bounding box center [256, 311] width 68 height 14
click at [260, 353] on div "[PERSON_NAME]" at bounding box center [268, 350] width 84 height 11
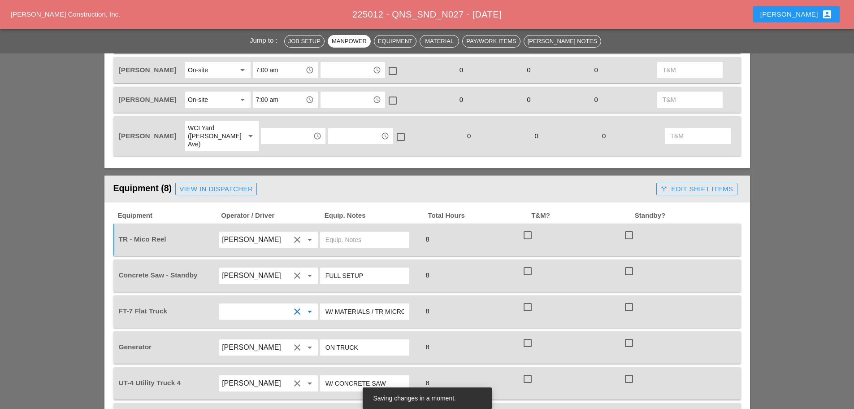
type input "[PERSON_NAME]"
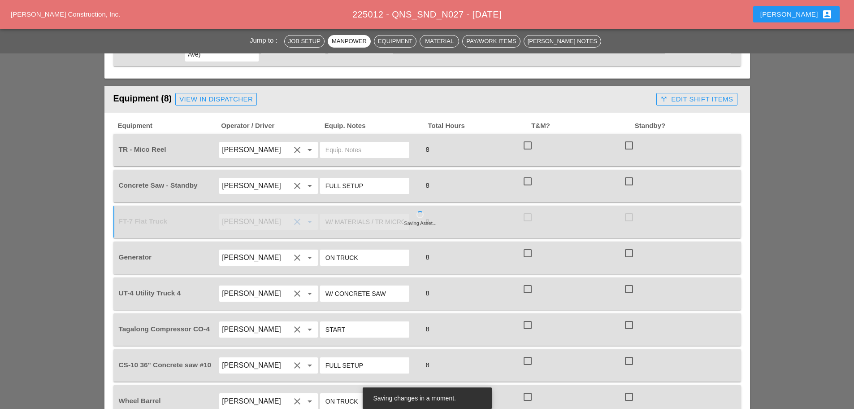
scroll to position [673, 0]
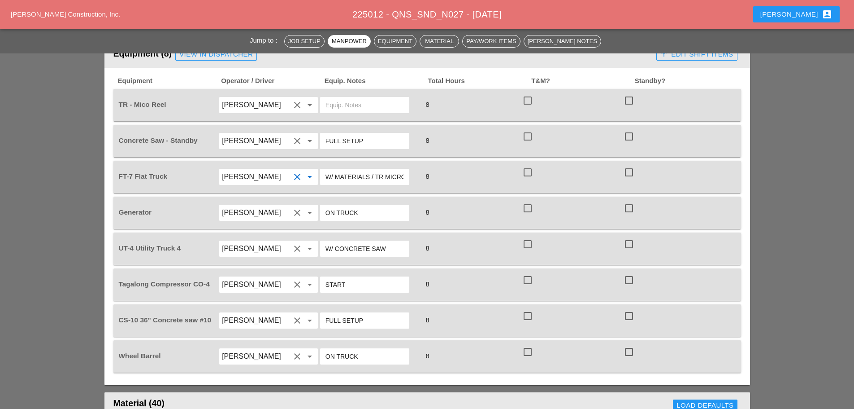
click at [388, 241] on input "W/ CONCRETE SAW" at bounding box center [365, 248] width 78 height 14
type input "W/ CONCRETE SAW/ MICRO REEL"
click at [397, 170] on input "W/ MATERIALS / TR MICRO" at bounding box center [365, 177] width 78 height 14
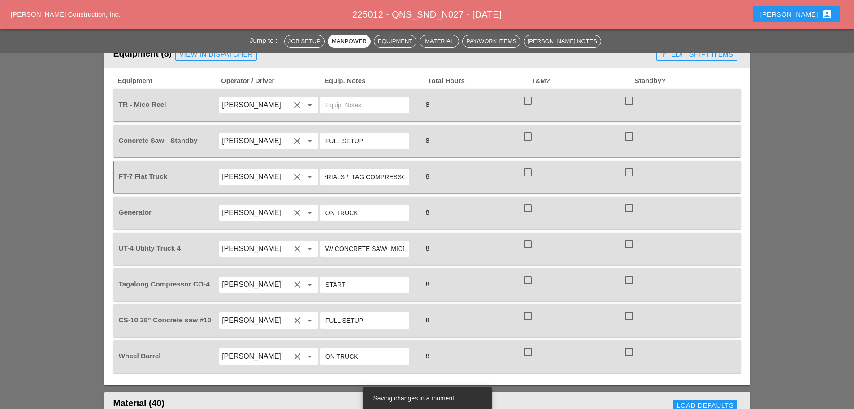
scroll to position [0, 30]
type input "W/ MATERIALS / TAG COMPRESSO"
click at [340, 98] on input "text" at bounding box center [365, 105] width 78 height 14
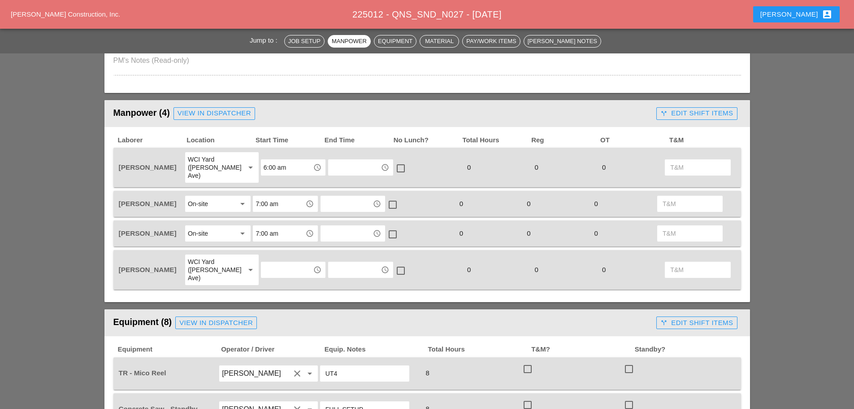
scroll to position [404, 0]
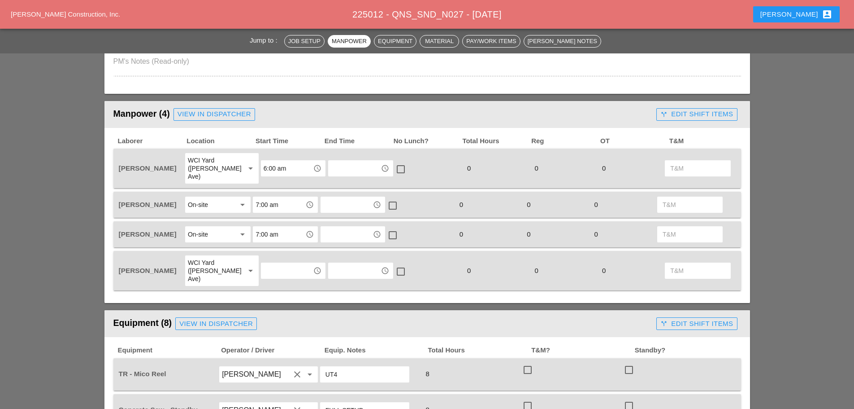
type input "UT4"
click at [268, 263] on input "text" at bounding box center [287, 270] width 47 height 14
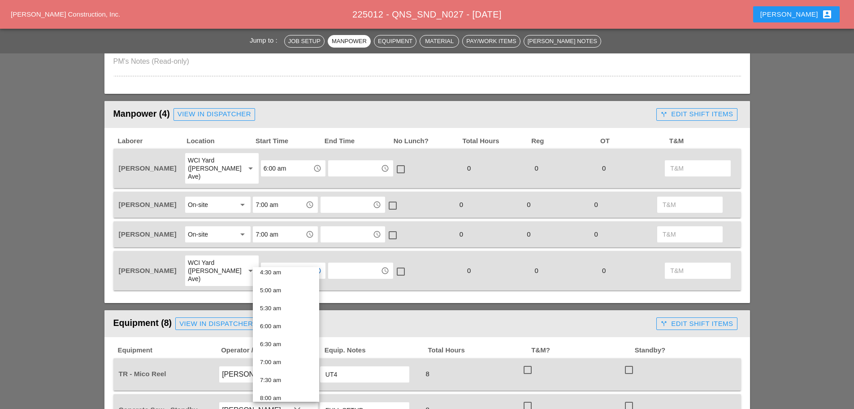
scroll to position [179, 0]
click at [280, 328] on div "6:30 am" at bounding box center [286, 331] width 52 height 11
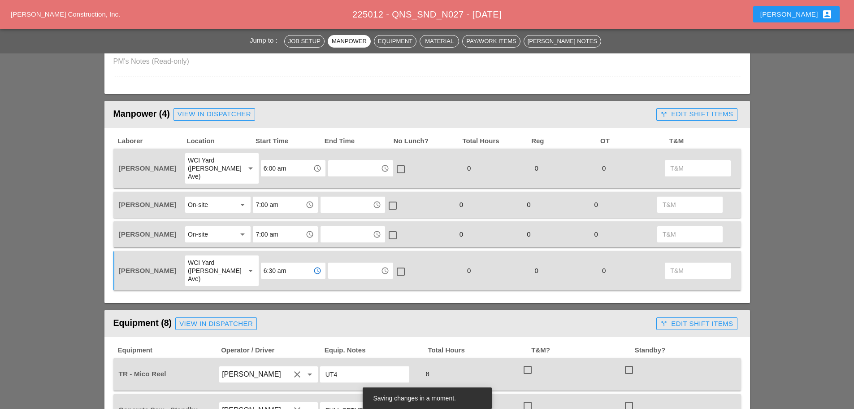
click at [284, 263] on input "6:30 am" at bounding box center [287, 270] width 47 height 14
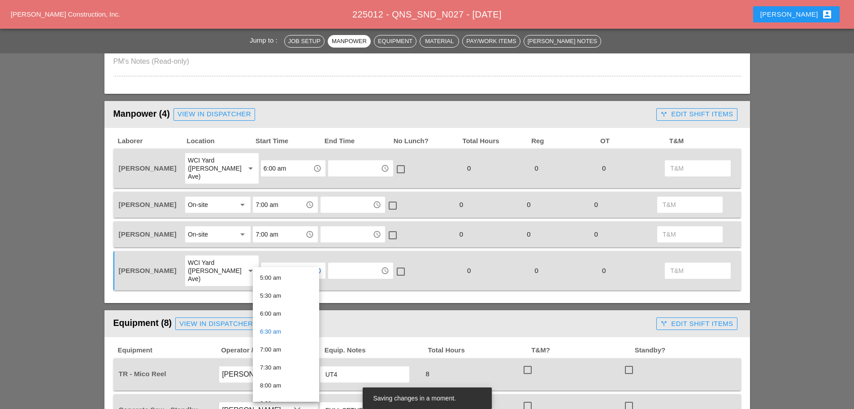
click at [275, 316] on div "6:00 am" at bounding box center [286, 313] width 52 height 11
type input "6:00 am"
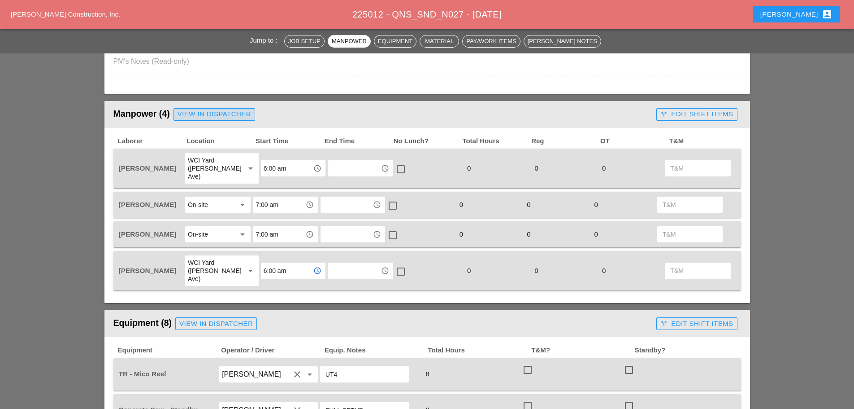
click at [201, 116] on div "View in Dispatcher" at bounding box center [215, 114] width 74 height 10
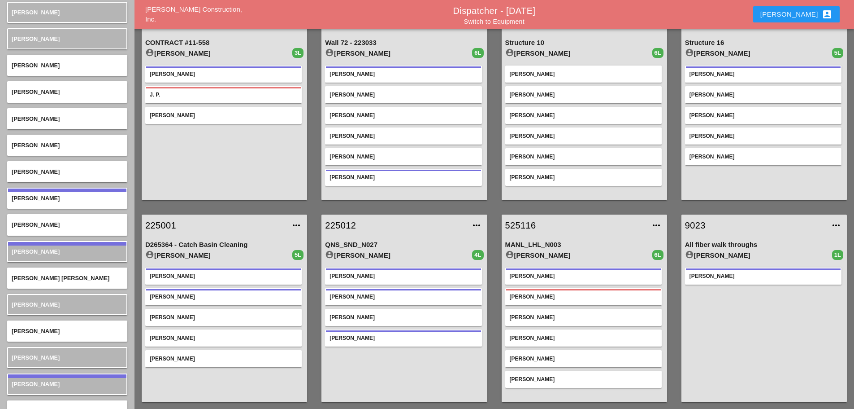
scroll to position [47, 0]
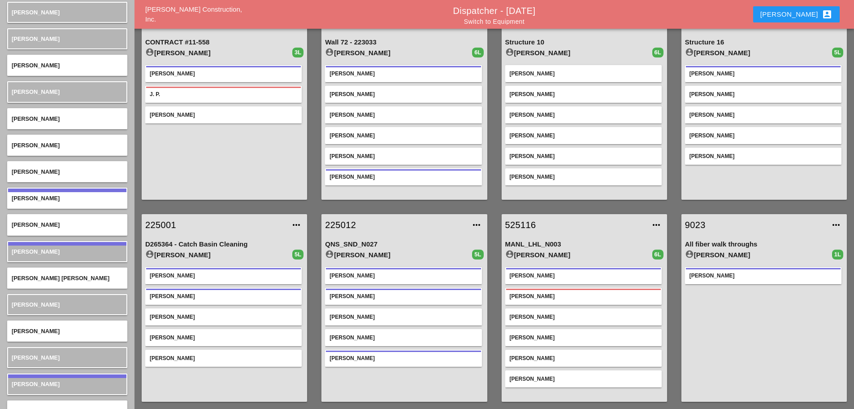
click at [346, 222] on link "225012" at bounding box center [395, 224] width 140 height 13
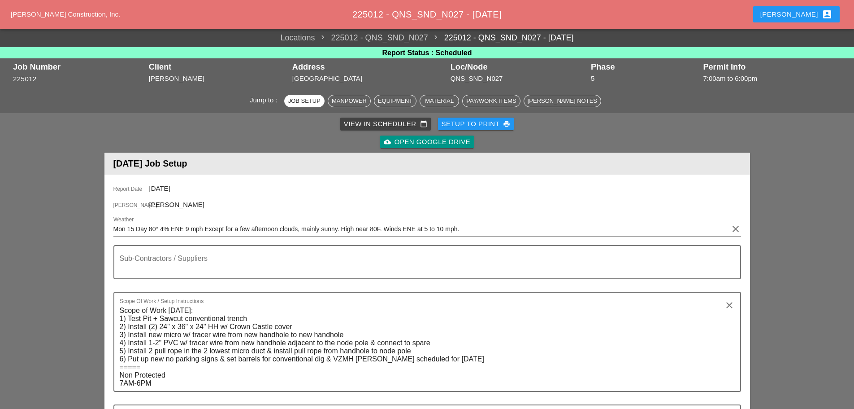
scroll to position [404, 0]
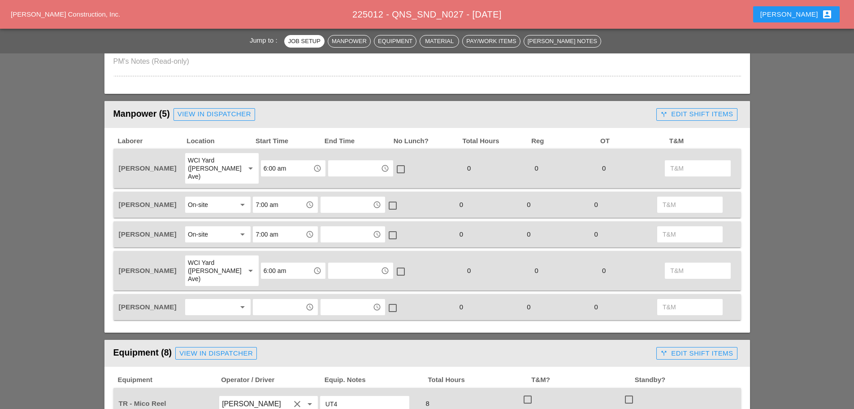
click at [216, 300] on div at bounding box center [212, 307] width 48 height 14
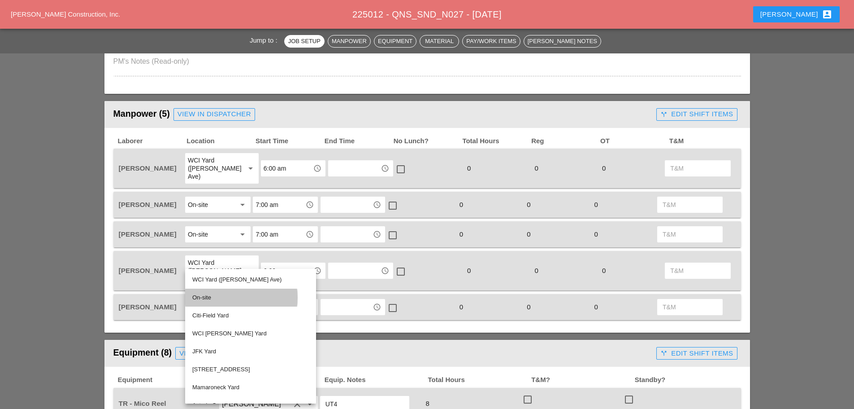
drag, startPoint x: 203, startPoint y: 291, endPoint x: 250, endPoint y: 291, distance: 47.5
click at [203, 291] on div "On-site" at bounding box center [250, 297] width 117 height 18
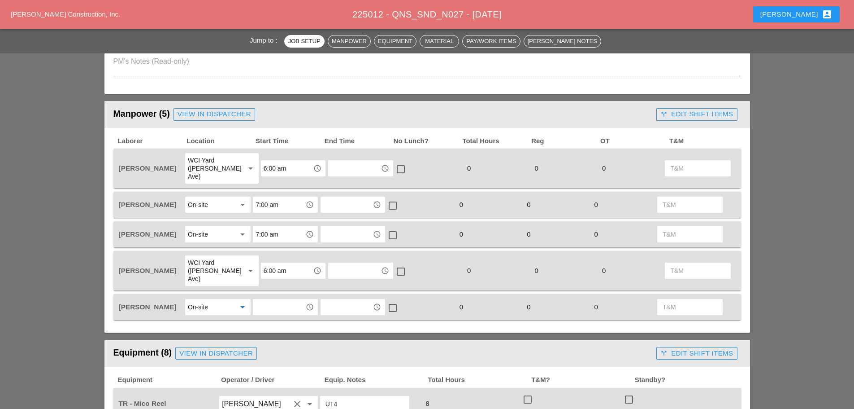
click at [274, 300] on input "text" at bounding box center [279, 307] width 47 height 14
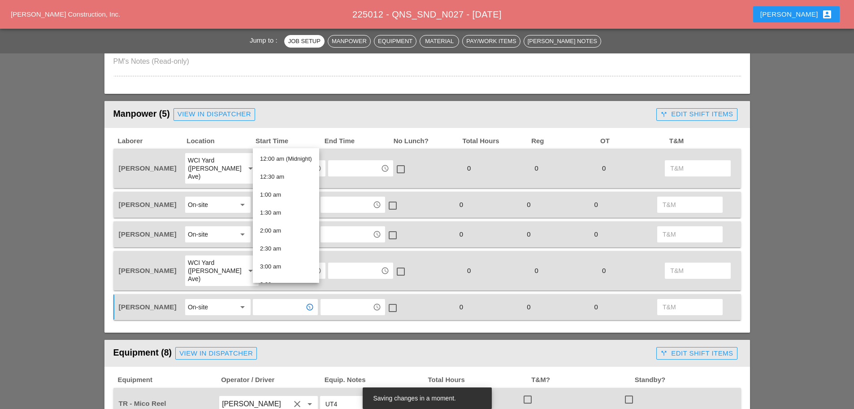
scroll to position [224, 0]
click at [273, 182] on div "7:00 am" at bounding box center [286, 185] width 52 height 11
type input "7:00 am"
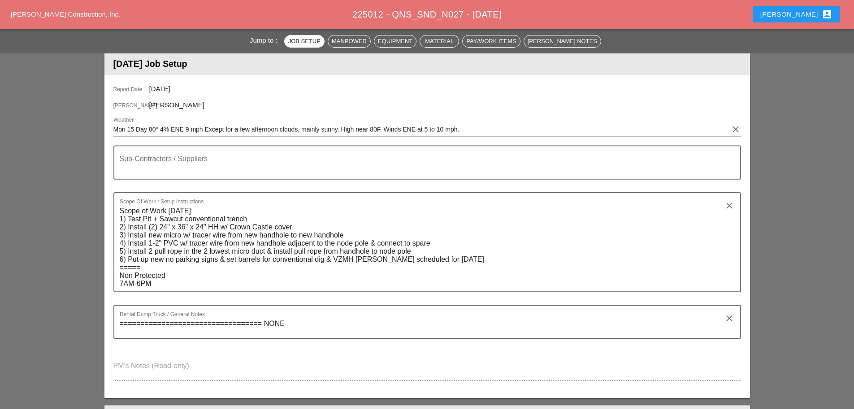
scroll to position [0, 0]
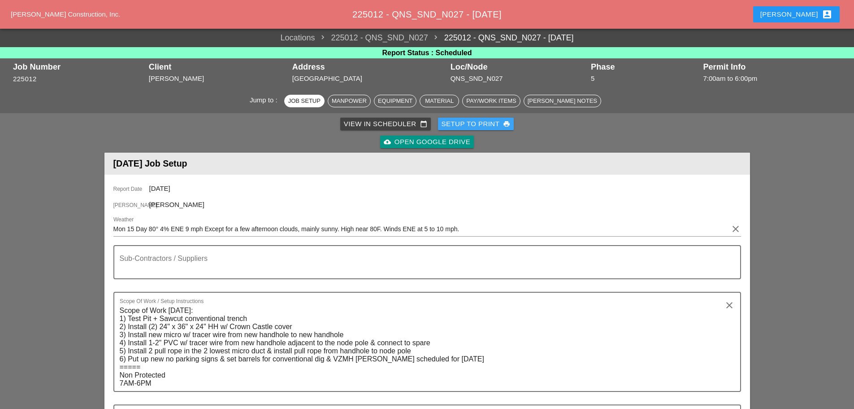
click at [474, 121] on div "Setup to Print print" at bounding box center [476, 124] width 69 height 10
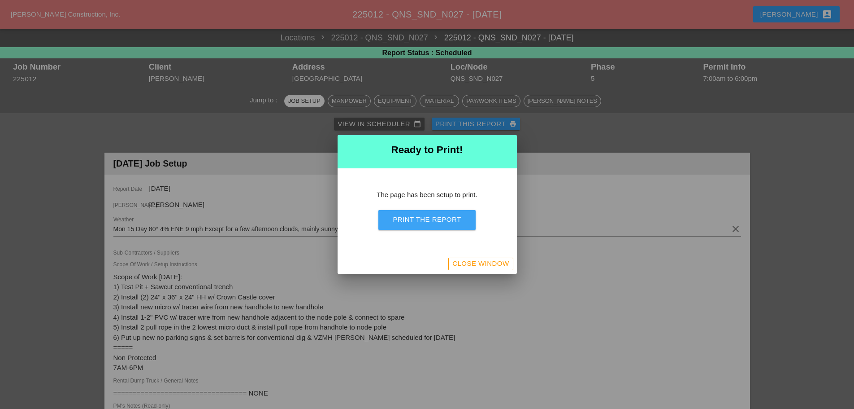
click at [454, 218] on div "Print the Report" at bounding box center [427, 219] width 68 height 10
click at [461, 260] on div "Close Window" at bounding box center [480, 263] width 57 height 10
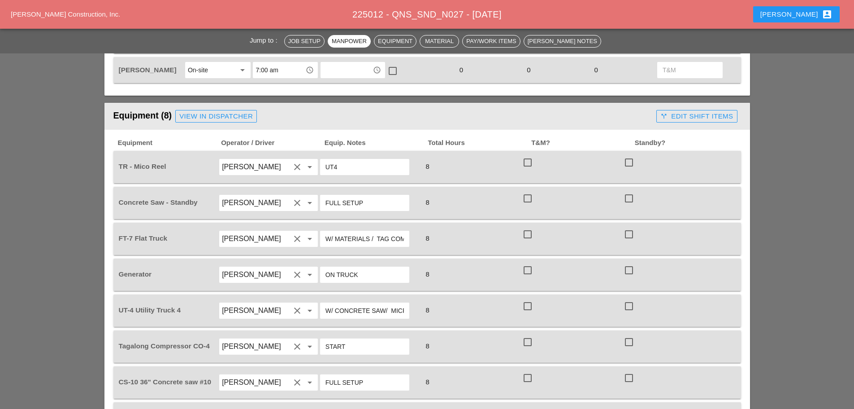
scroll to position [718, 0]
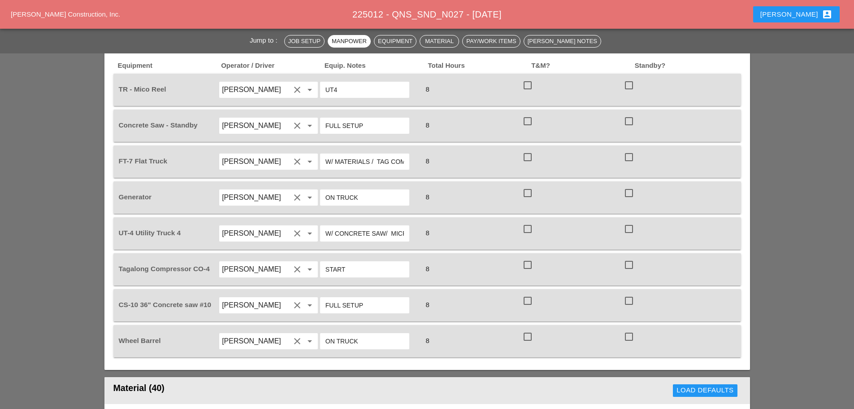
click at [281, 262] on input "[PERSON_NAME]" at bounding box center [256, 269] width 68 height 14
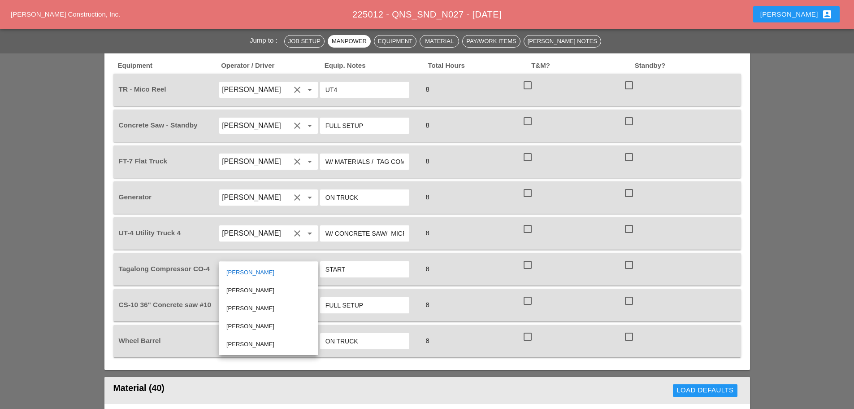
click at [258, 310] on div "[PERSON_NAME]" at bounding box center [268, 308] width 84 height 11
type input "[PERSON_NAME]"
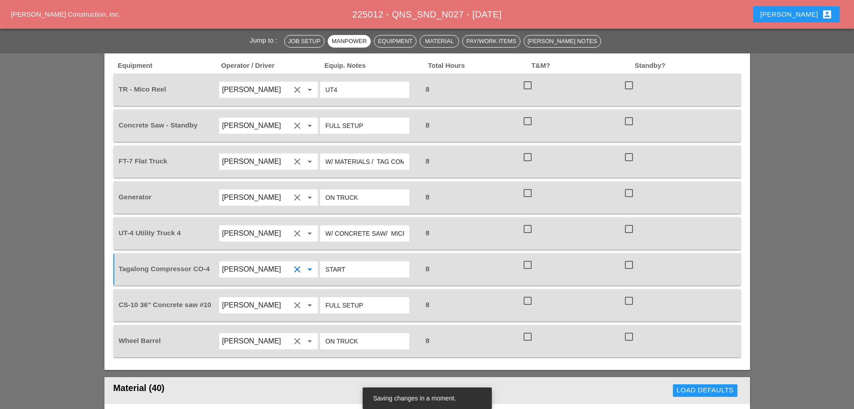
click at [257, 118] on input "[PERSON_NAME]" at bounding box center [256, 125] width 68 height 14
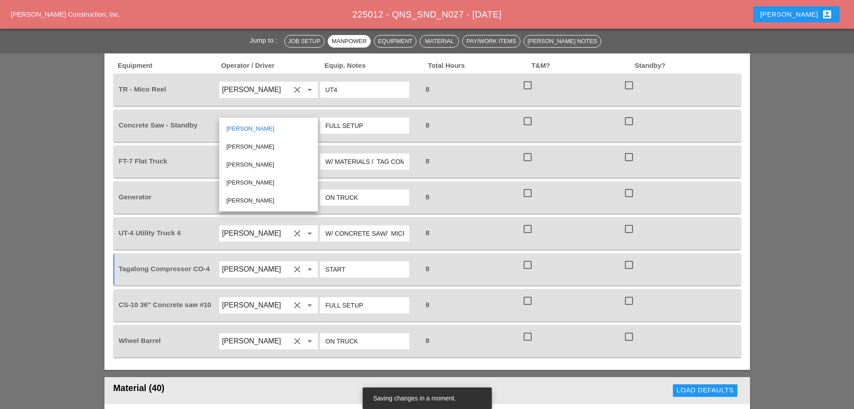
click at [264, 161] on div "[PERSON_NAME]" at bounding box center [268, 164] width 84 height 11
type input "[PERSON_NAME]"
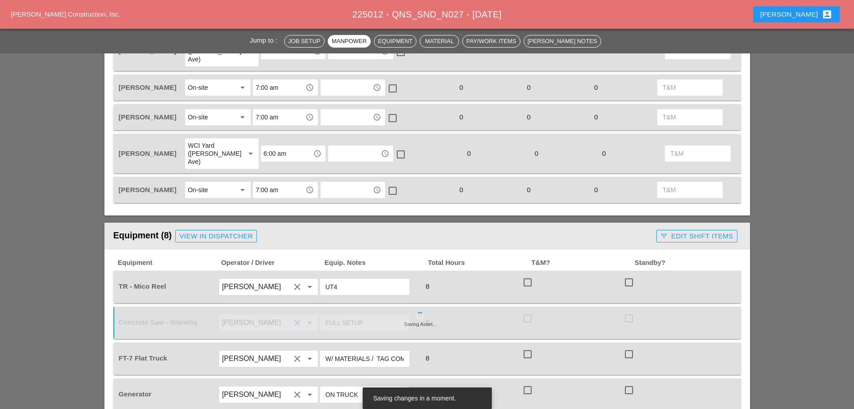
scroll to position [493, 0]
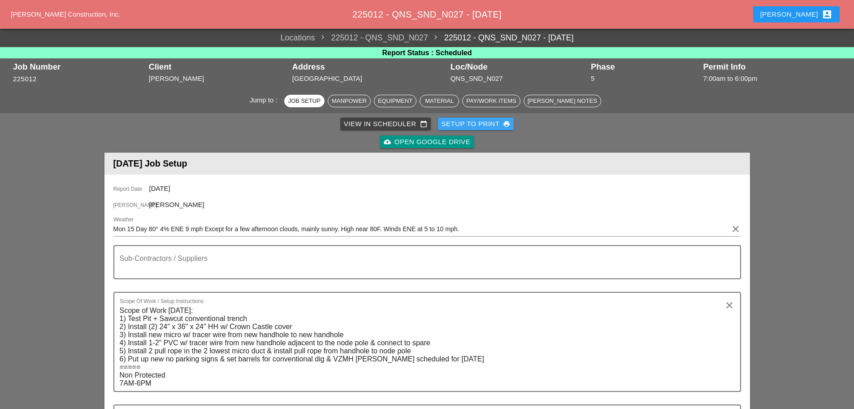
click at [474, 124] on div "Setup to Print print" at bounding box center [476, 124] width 69 height 10
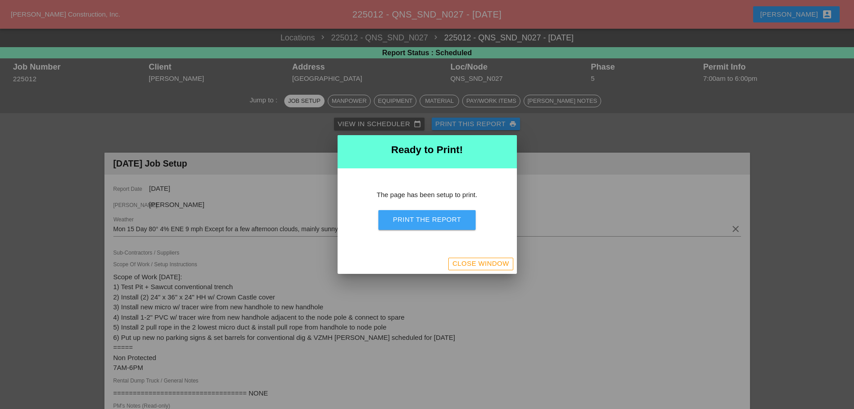
click at [444, 224] on div "Print the Report" at bounding box center [427, 219] width 68 height 10
click at [489, 260] on div "Close Window" at bounding box center [480, 263] width 57 height 10
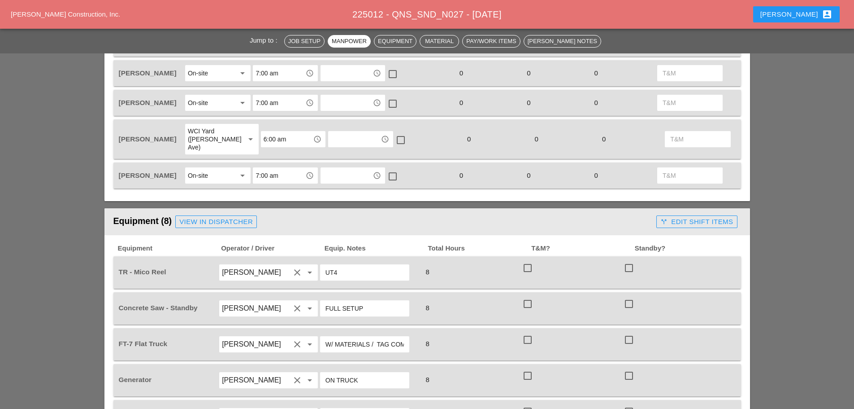
scroll to position [583, 0]
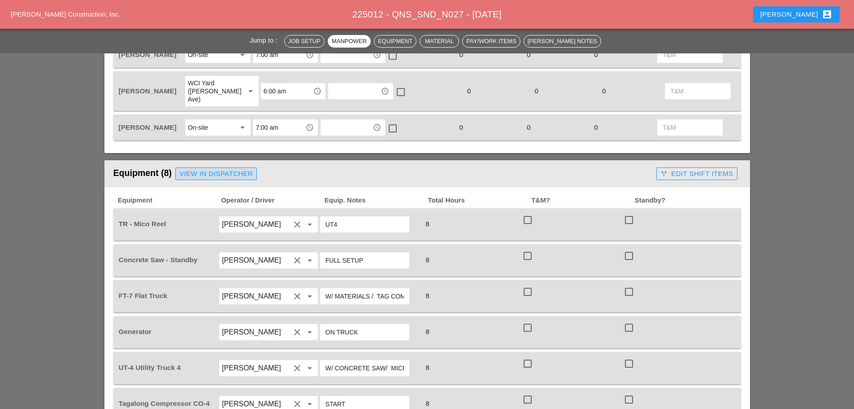
click at [201, 169] on div "View in Dispatcher" at bounding box center [216, 174] width 74 height 10
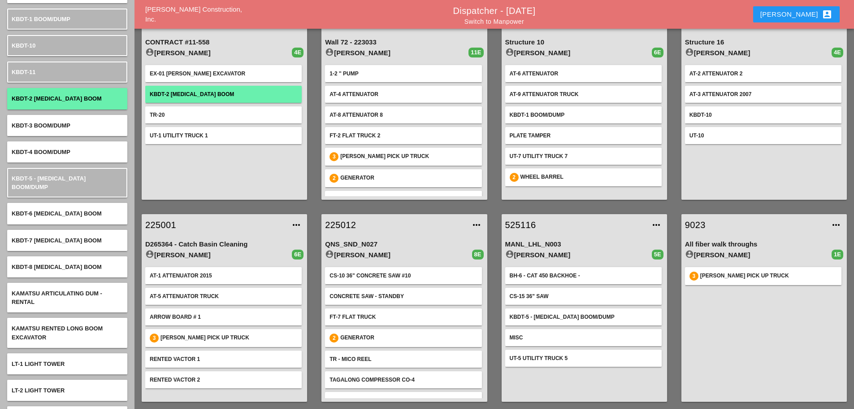
scroll to position [2462, 0]
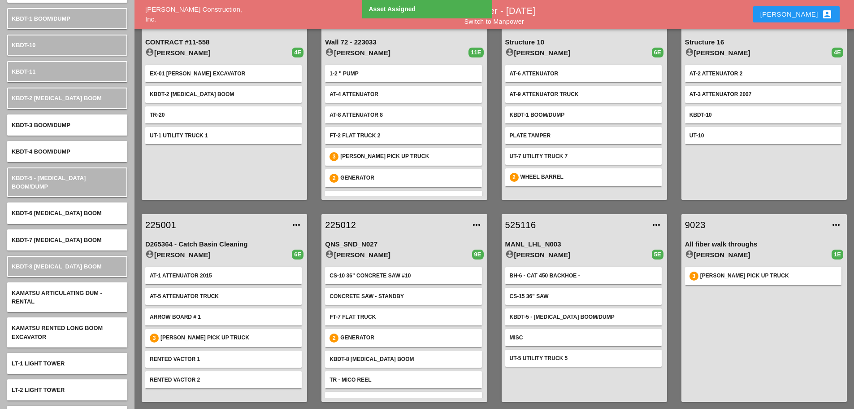
click at [349, 224] on link "225012" at bounding box center [395, 224] width 140 height 13
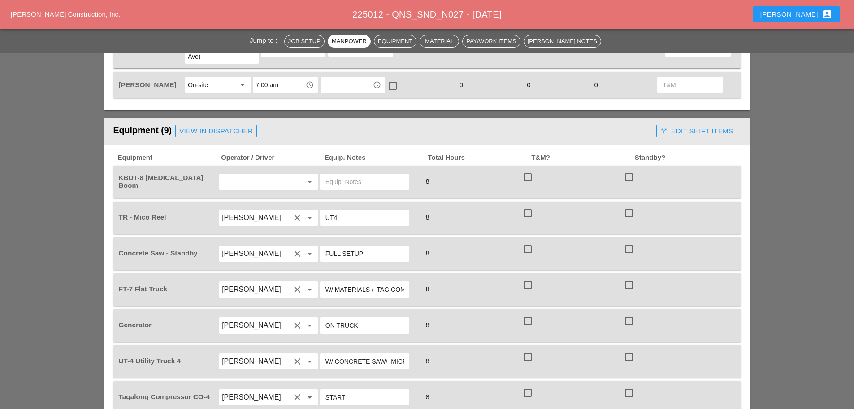
scroll to position [628, 0]
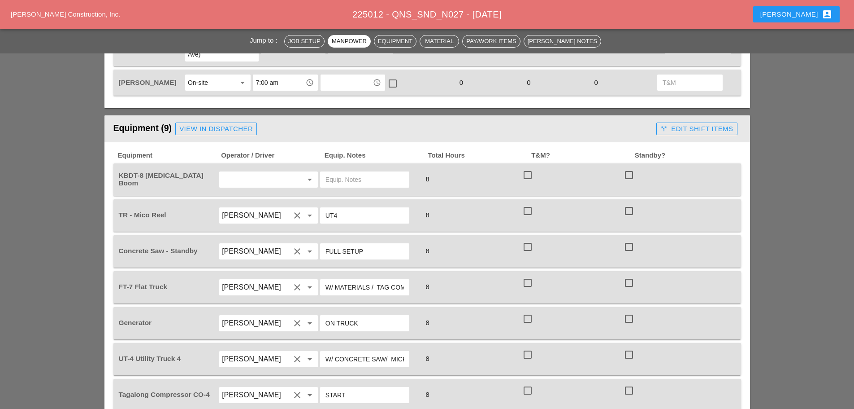
click at [241, 172] on input "text" at bounding box center [256, 179] width 68 height 14
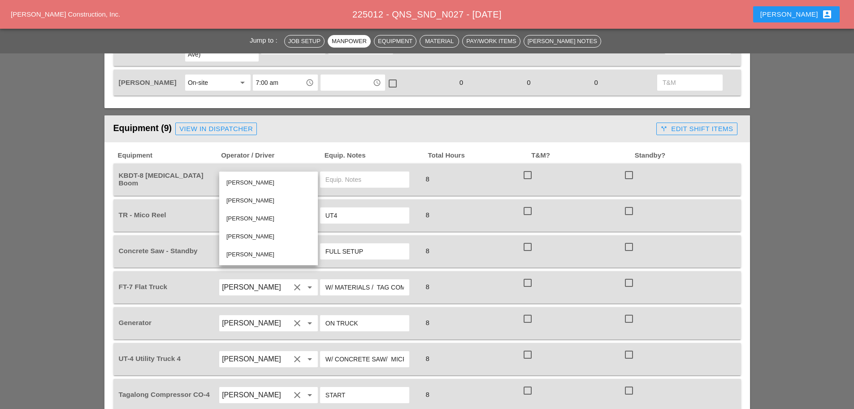
click at [256, 216] on div "[PERSON_NAME]" at bounding box center [268, 218] width 84 height 11
type input "[PERSON_NAME]"
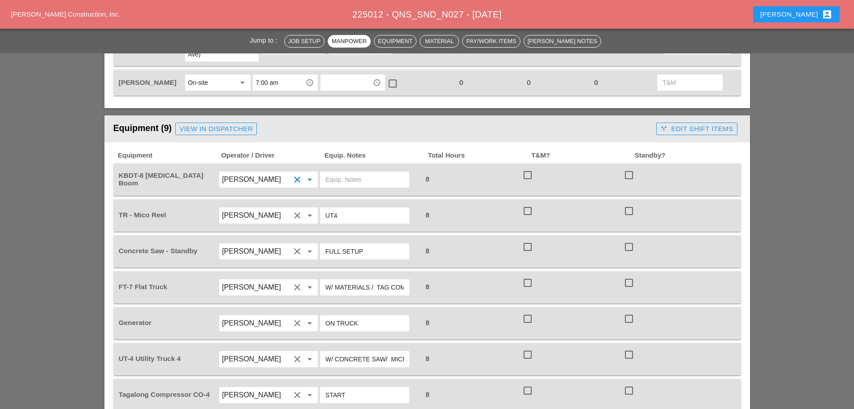
click at [339, 172] on input "text" at bounding box center [365, 179] width 78 height 14
type input "W/ MATERIALS"
click at [269, 280] on input "[PERSON_NAME]" at bounding box center [256, 287] width 68 height 14
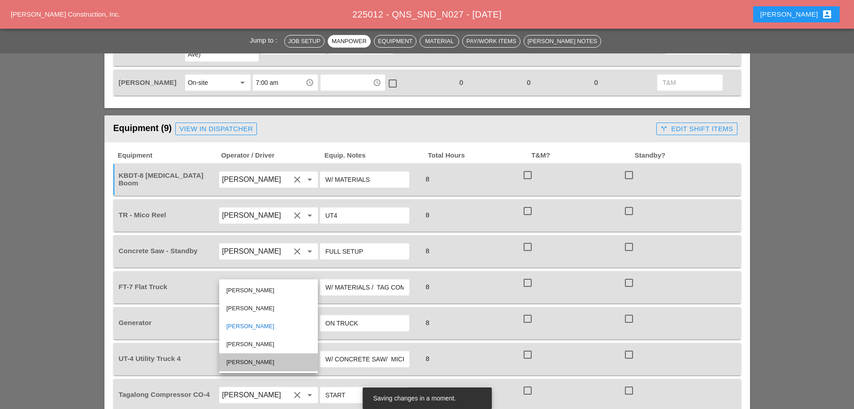
click at [256, 358] on div "[PERSON_NAME]" at bounding box center [268, 362] width 84 height 11
type input "[PERSON_NAME]"
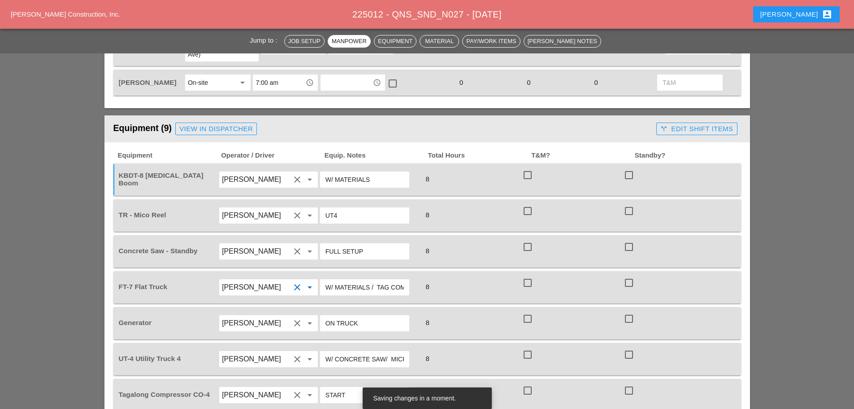
click at [252, 387] on input "[PERSON_NAME]" at bounding box center [256, 394] width 68 height 14
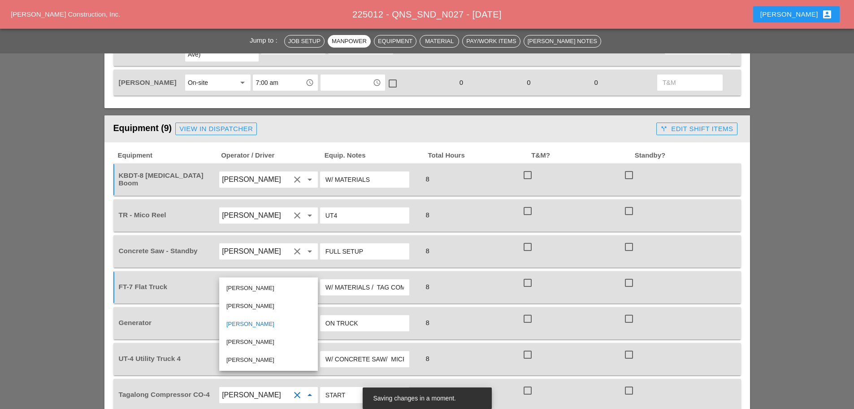
click at [260, 361] on div "[PERSON_NAME]" at bounding box center [268, 359] width 84 height 11
type input "[PERSON_NAME]"
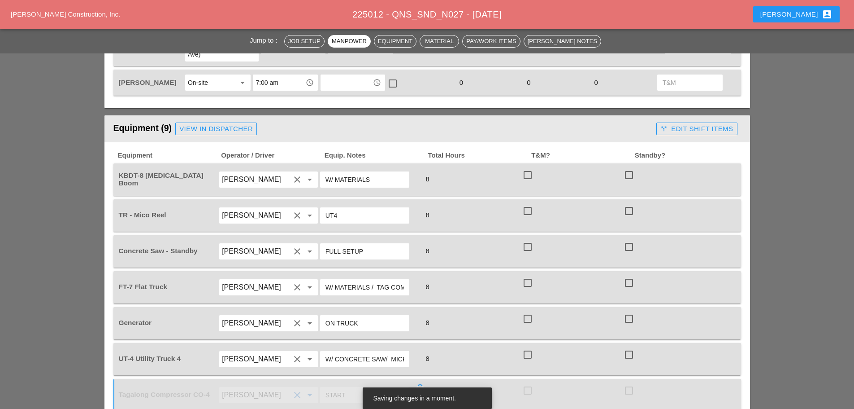
scroll to position [493, 0]
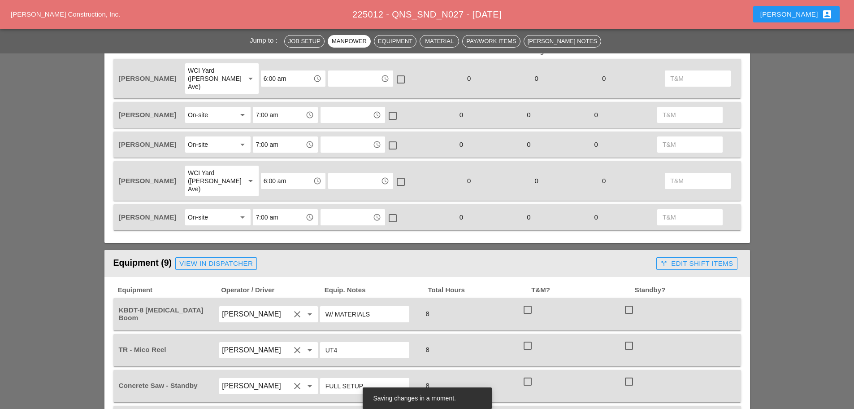
click at [214, 210] on div "On-site" at bounding box center [212, 217] width 48 height 14
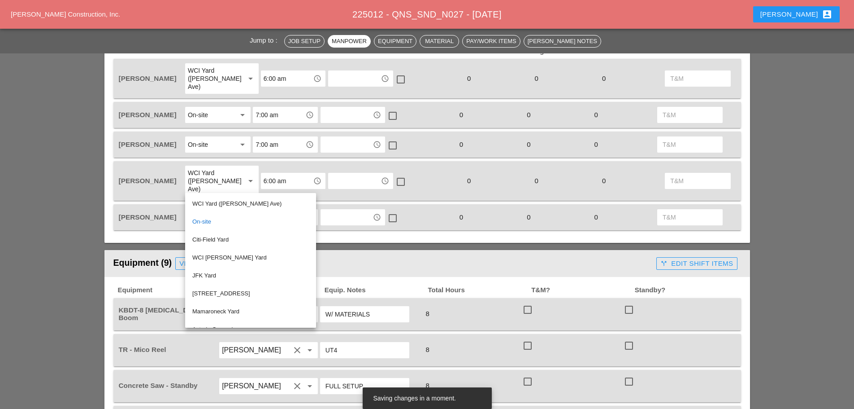
click at [213, 201] on div "WCI Yard (Provost Ave)" at bounding box center [250, 203] width 117 height 11
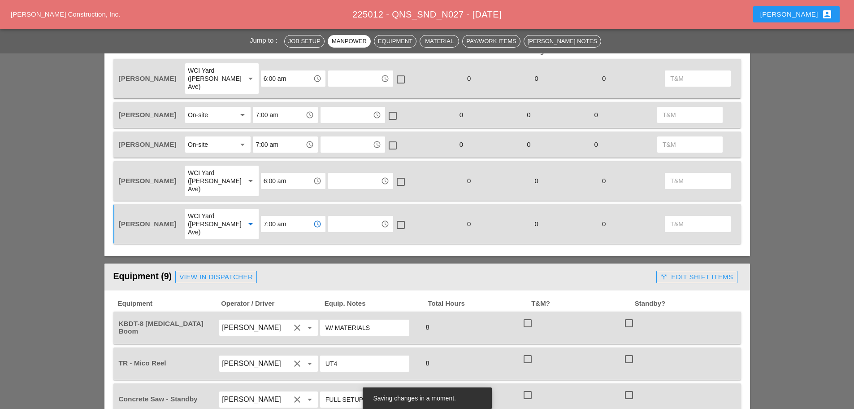
click at [286, 217] on input "7:00 am" at bounding box center [287, 224] width 47 height 14
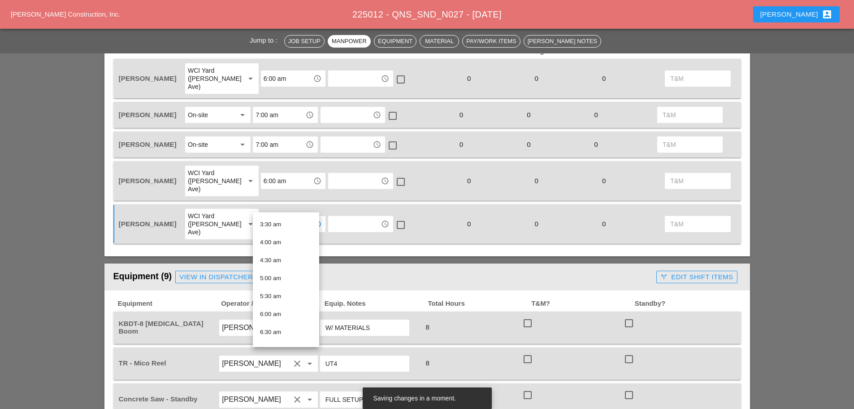
scroll to position [135, 0]
click at [280, 303] on div "6:00 am" at bounding box center [286, 303] width 52 height 11
type input "6:00 am"
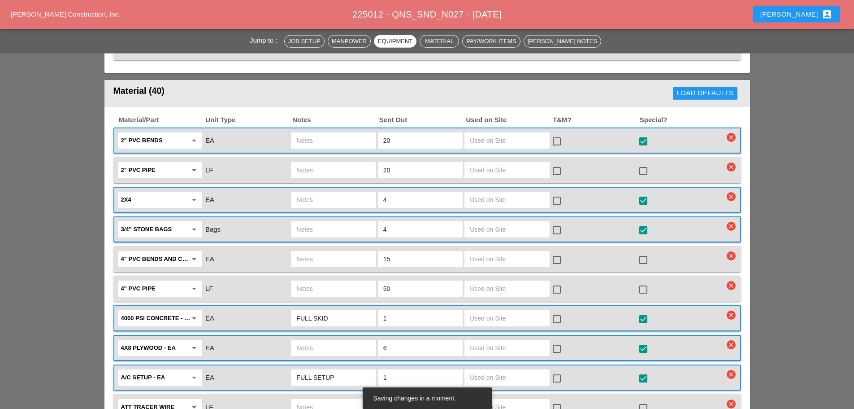
scroll to position [1076, 0]
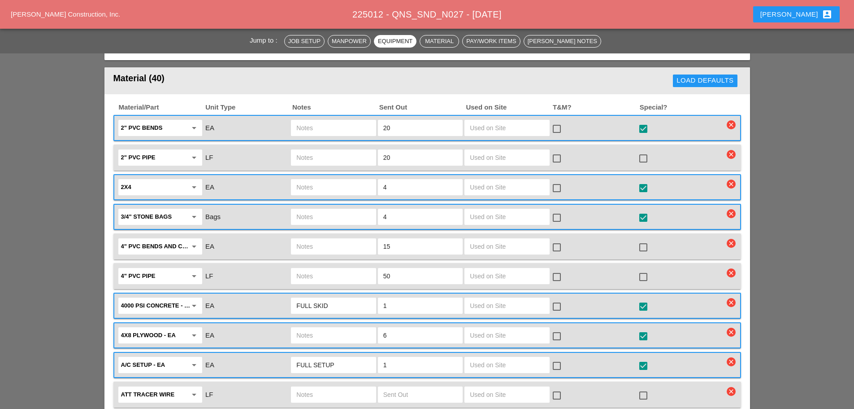
click at [406, 209] on input "4" at bounding box center [420, 216] width 74 height 14
type input "8"
drag, startPoint x: 402, startPoint y: 253, endPoint x: 400, endPoint y: 246, distance: 7.3
click at [403, 269] on input "50" at bounding box center [420, 276] width 74 height 14
type input "5"
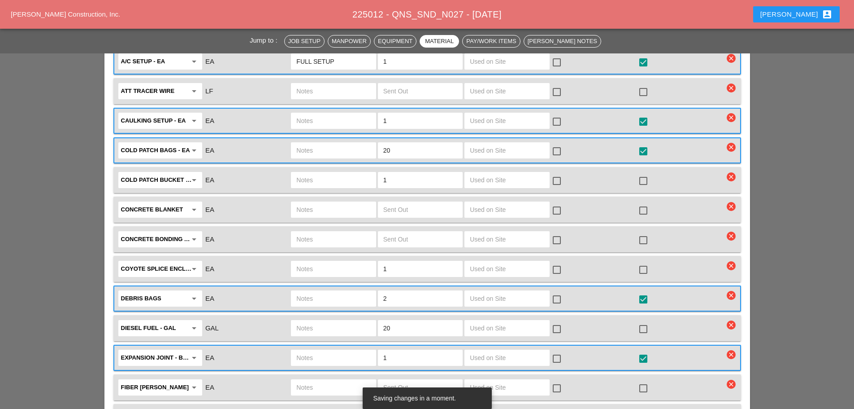
scroll to position [1390, 0]
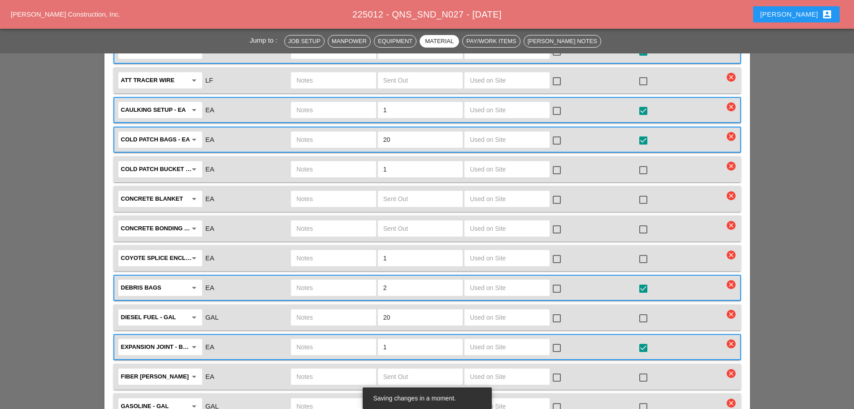
type input "20"
click at [323, 280] on input "text" at bounding box center [333, 287] width 74 height 14
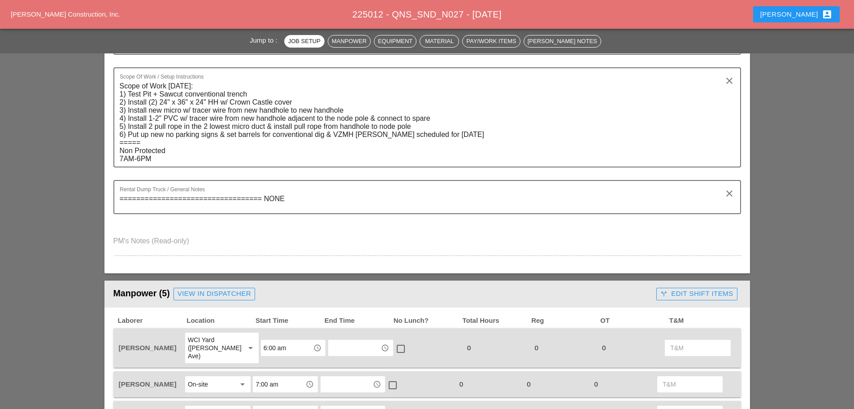
scroll to position [0, 0]
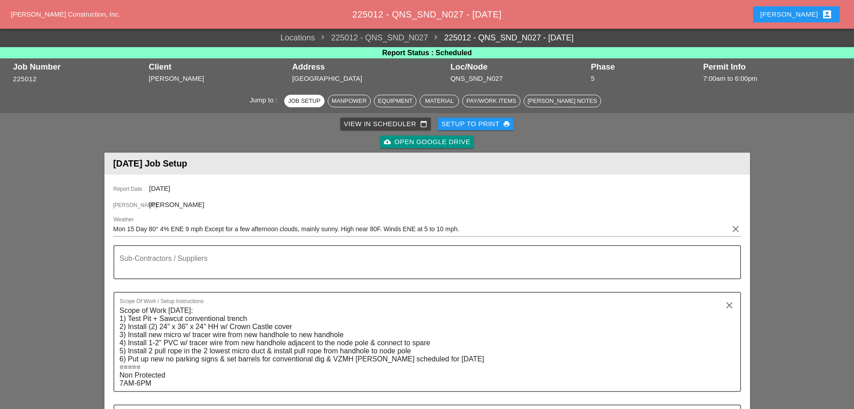
type input "EMPTY"
click at [465, 124] on div "Setup to Print print" at bounding box center [476, 124] width 69 height 10
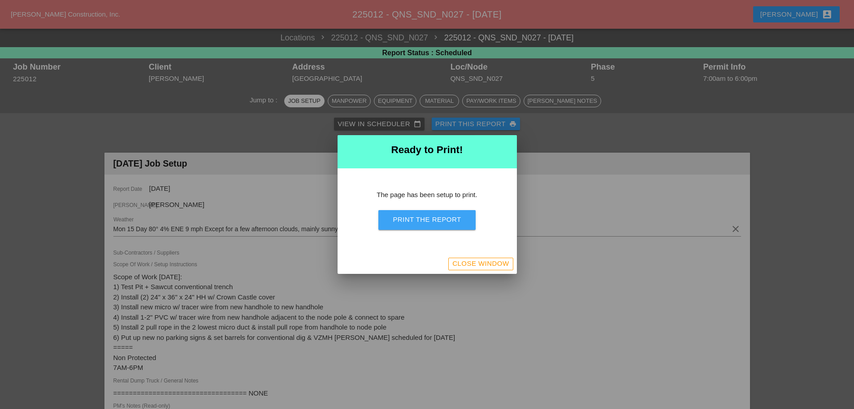
click at [463, 220] on button "Print the Report" at bounding box center [426, 220] width 97 height 20
click at [491, 266] on div "Close Window" at bounding box center [480, 263] width 57 height 10
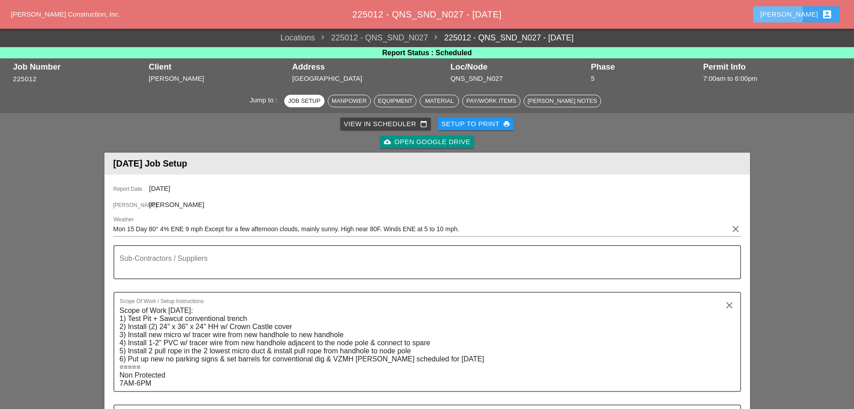
click at [808, 13] on div "Enrico account_box" at bounding box center [797, 14] width 72 height 11
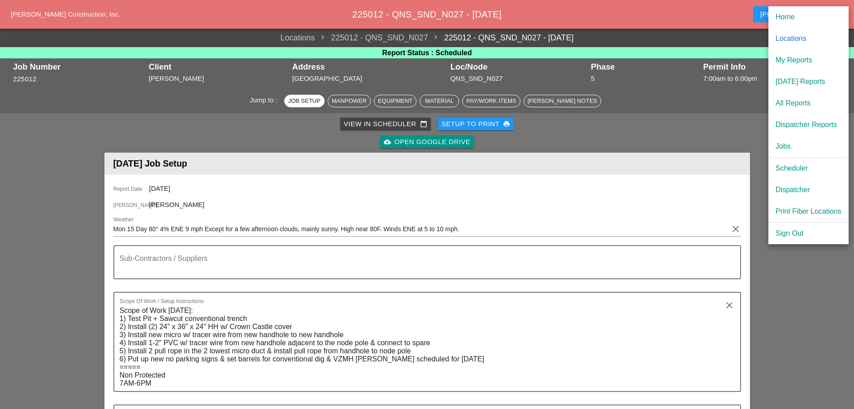
click at [792, 189] on div "Dispatcher" at bounding box center [809, 189] width 66 height 11
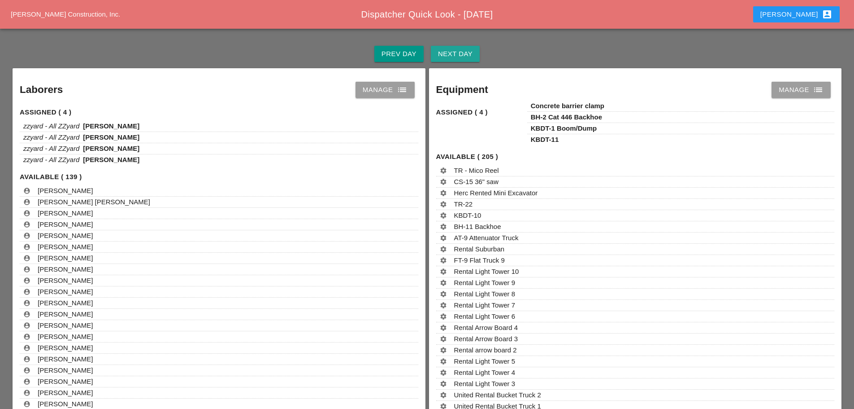
click at [459, 50] on div "Next Day" at bounding box center [455, 54] width 35 height 10
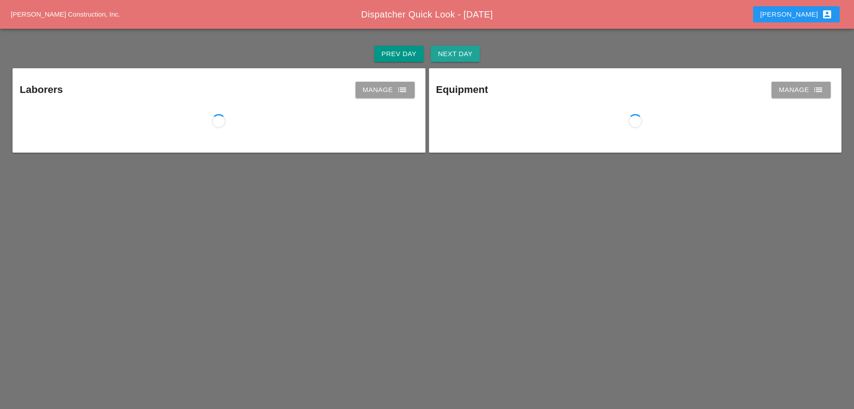
click at [459, 50] on div "Next Day" at bounding box center [455, 54] width 35 height 10
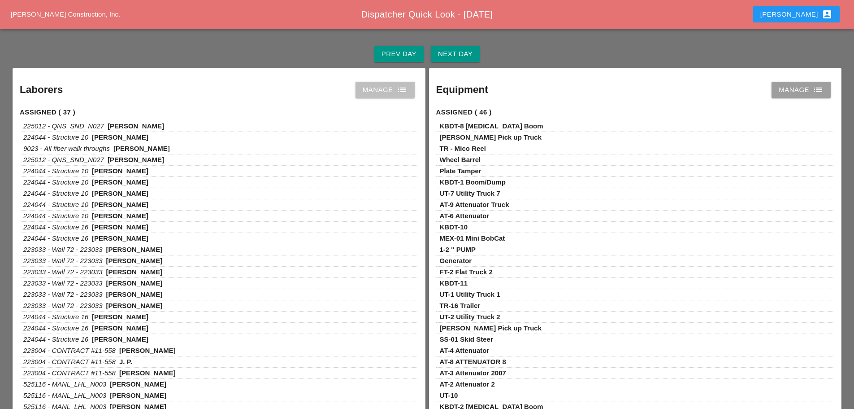
click at [389, 87] on div "Manage list" at bounding box center [385, 89] width 45 height 11
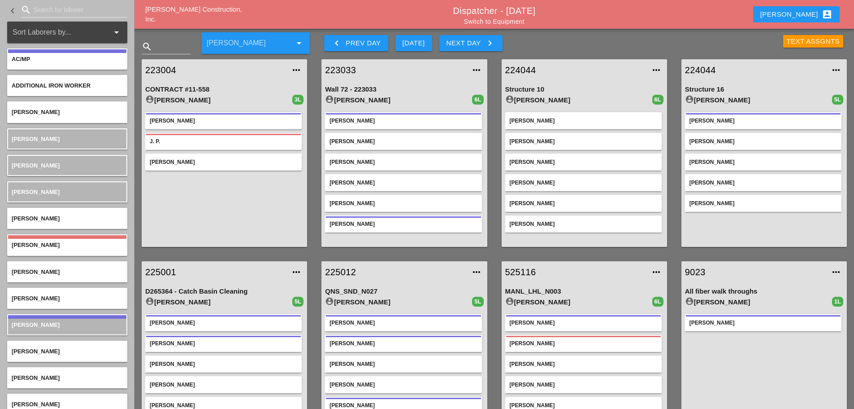
click at [497, 21] on link "Switch to Equipment" at bounding box center [494, 21] width 61 height 7
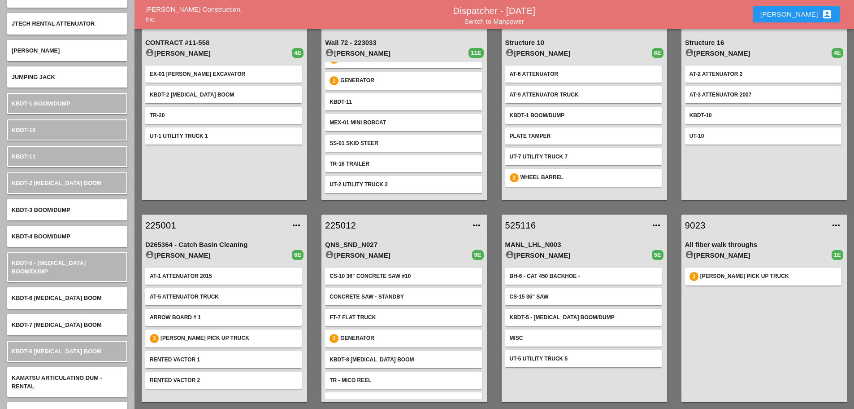
scroll to position [47, 0]
click at [498, 18] on link "Switch to Manpower" at bounding box center [495, 21] width 60 height 7
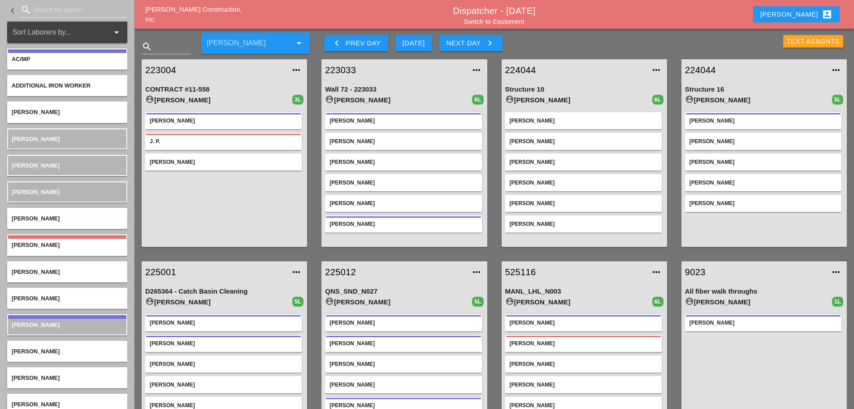
click at [801, 41] on div "Text Assgnts" at bounding box center [813, 41] width 53 height 10
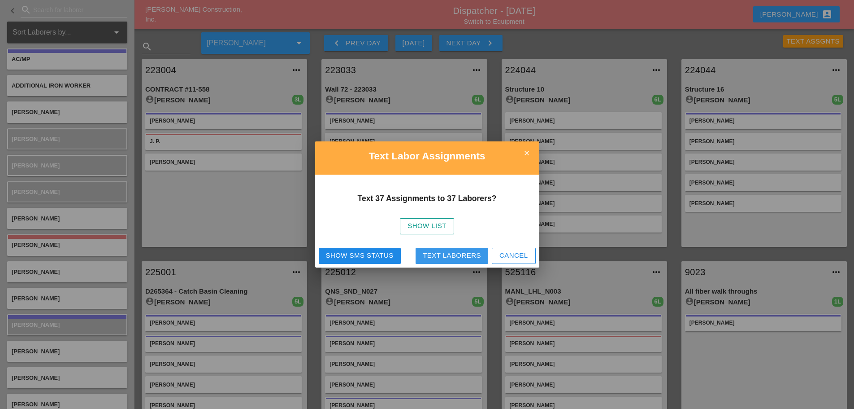
click at [462, 254] on div "Text Laborers" at bounding box center [452, 255] width 58 height 10
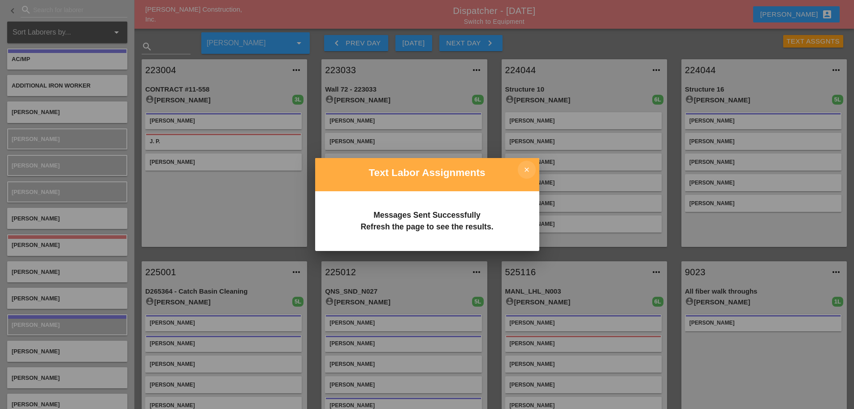
click at [531, 172] on icon "close" at bounding box center [527, 170] width 18 height 18
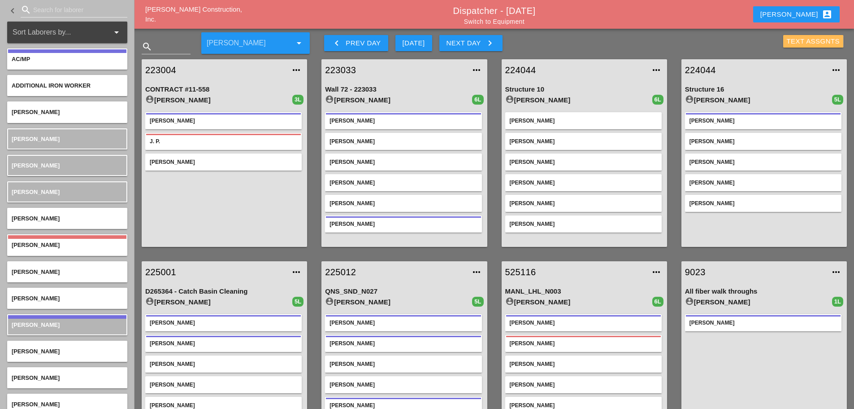
click at [801, 43] on div "Text Assgnts" at bounding box center [813, 41] width 53 height 10
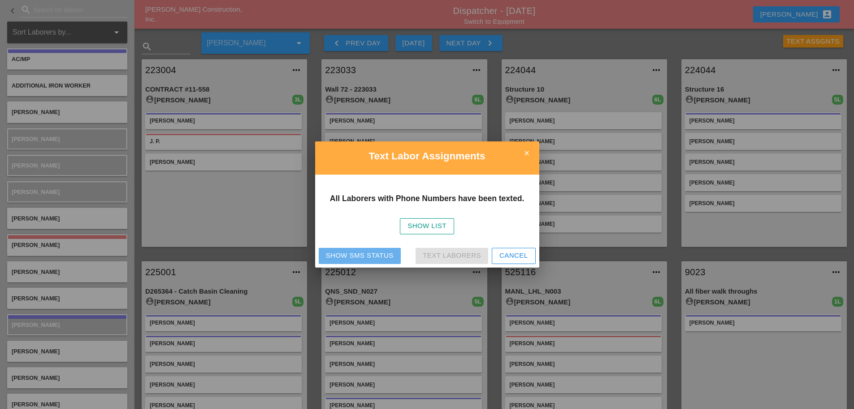
click at [374, 258] on div "Show SMS Status" at bounding box center [360, 255] width 68 height 10
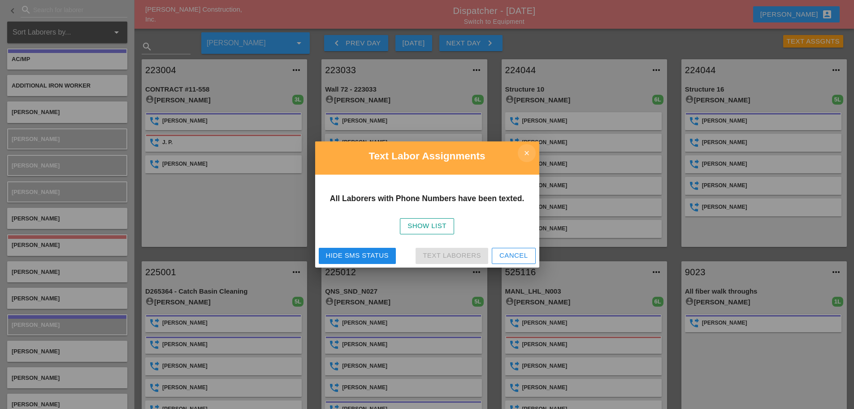
click at [529, 156] on icon "close" at bounding box center [527, 153] width 18 height 18
